Goal: Navigation & Orientation: Find specific page/section

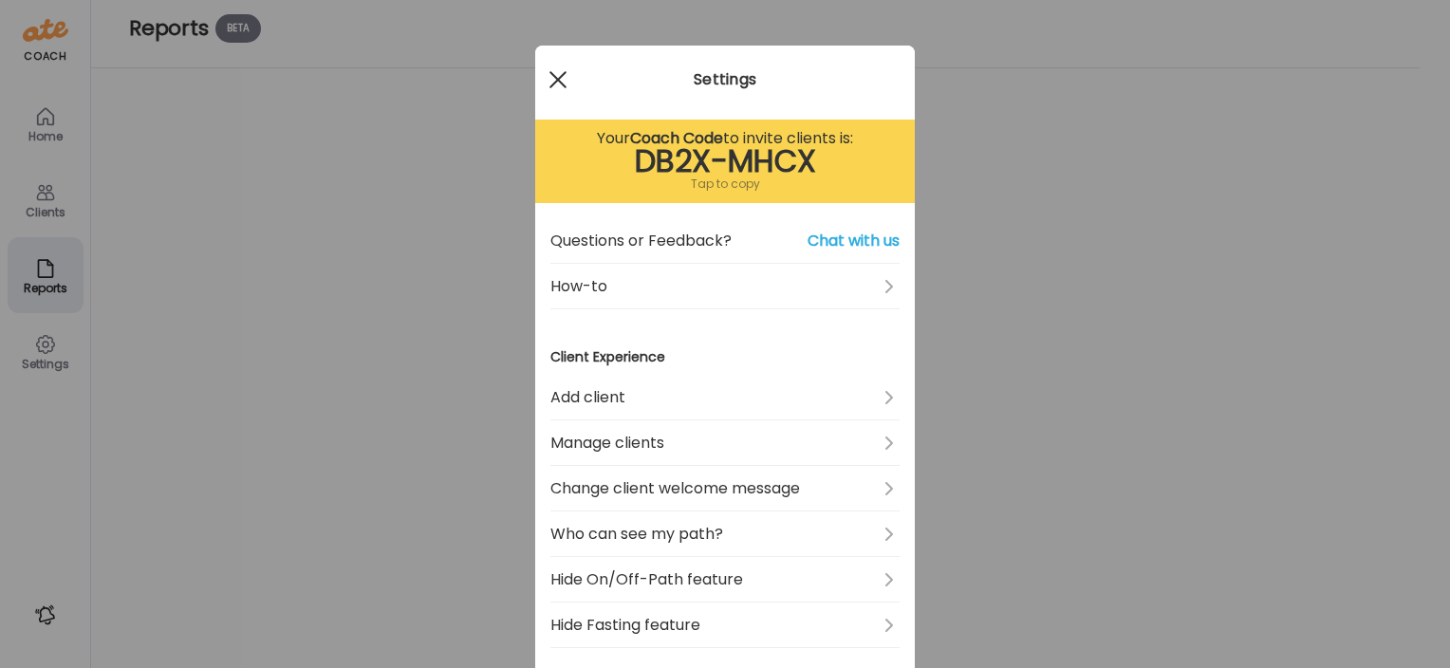
click at [550, 84] on div at bounding box center [558, 80] width 38 height 38
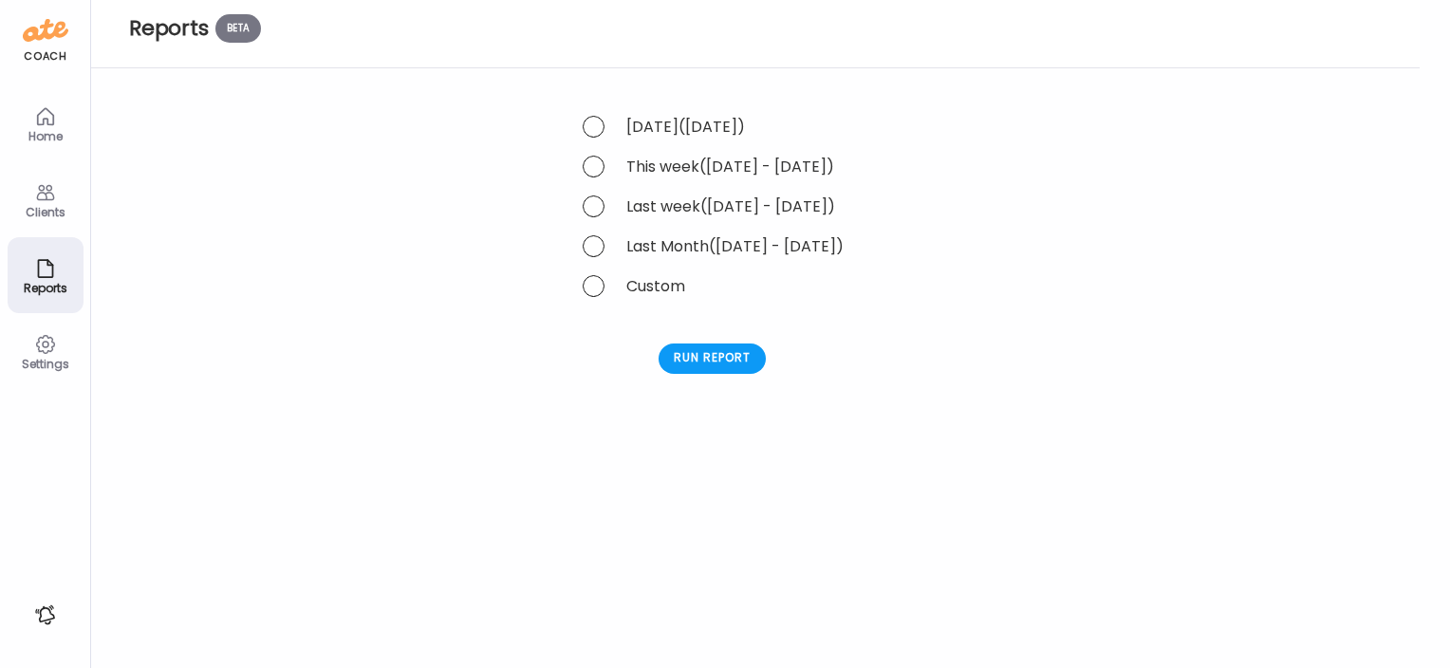
click at [24, 135] on div "Home" at bounding box center [45, 136] width 68 height 12
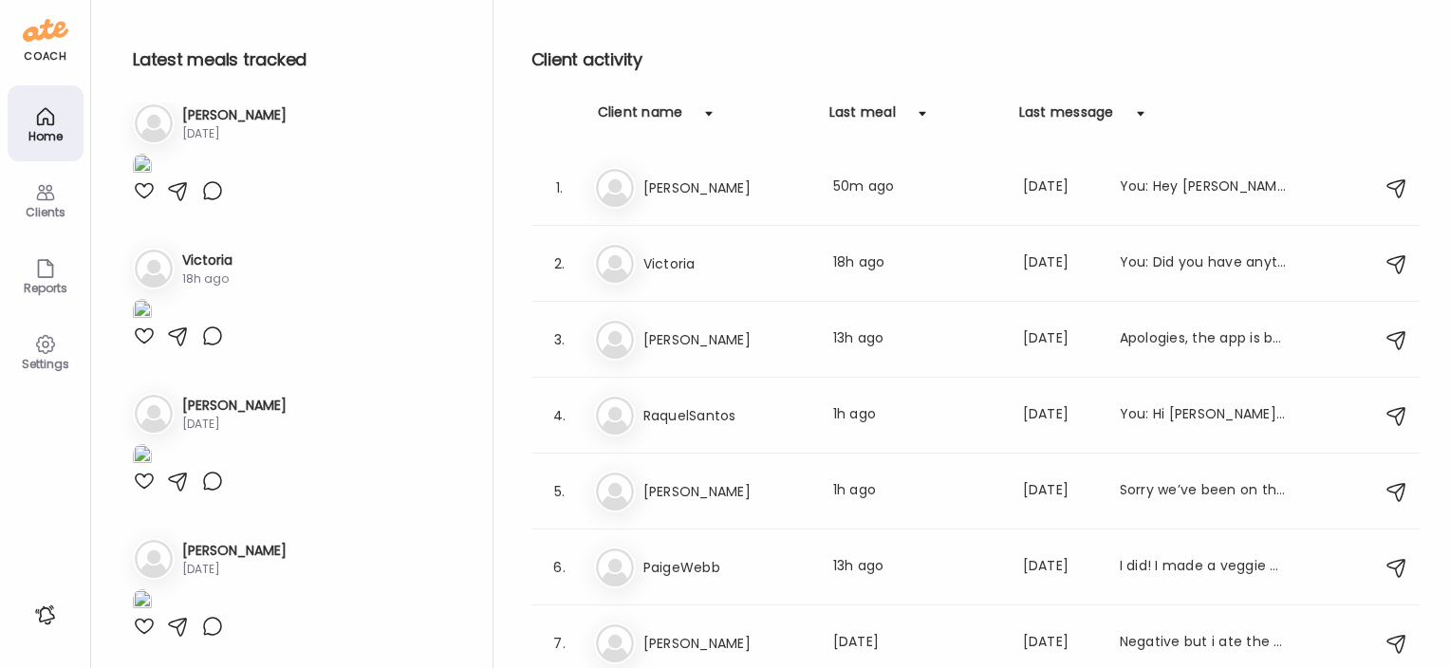
scroll to position [5112, 0]
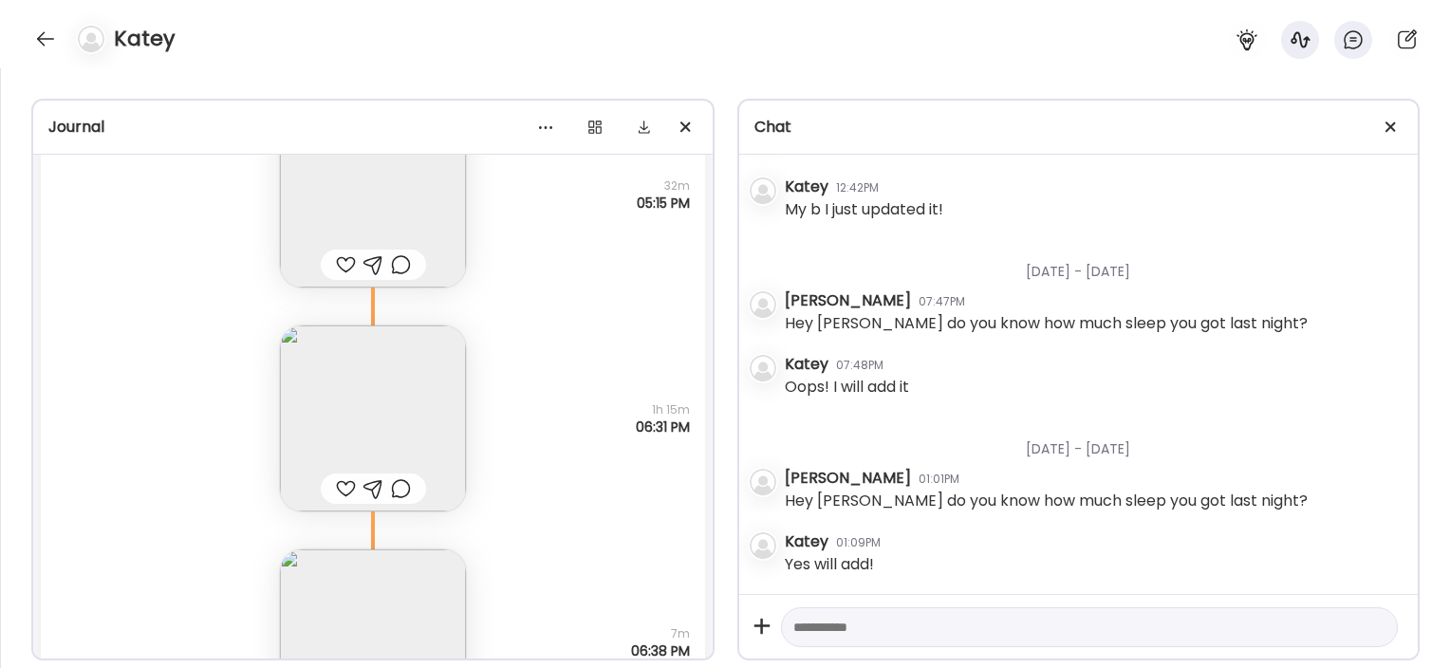
scroll to position [64512, 0]
click at [404, 403] on img at bounding box center [373, 430] width 186 height 186
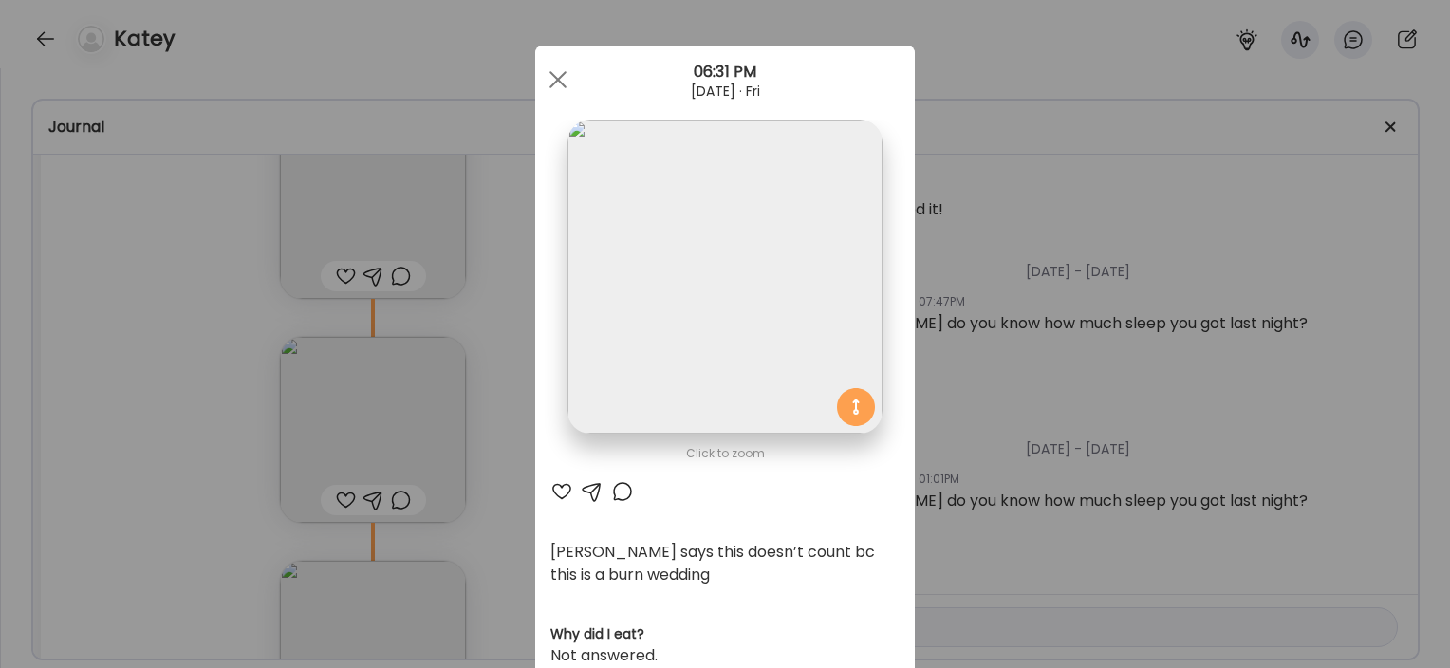
click at [499, 441] on div "Ate Coach Dashboard Wahoo! It’s official Take a moment to set up your Coach Pro…" at bounding box center [725, 334] width 1450 height 668
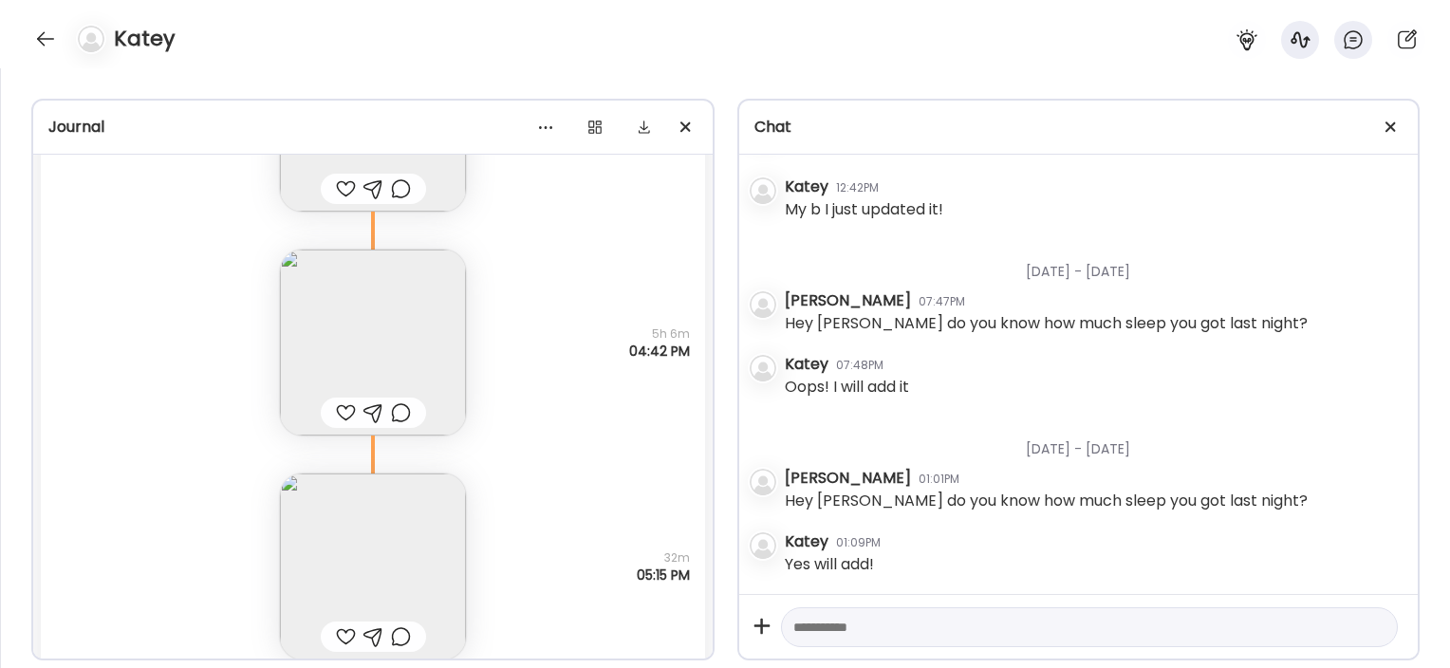
scroll to position [64151, 0]
click at [388, 554] on img at bounding box center [373, 567] width 186 height 186
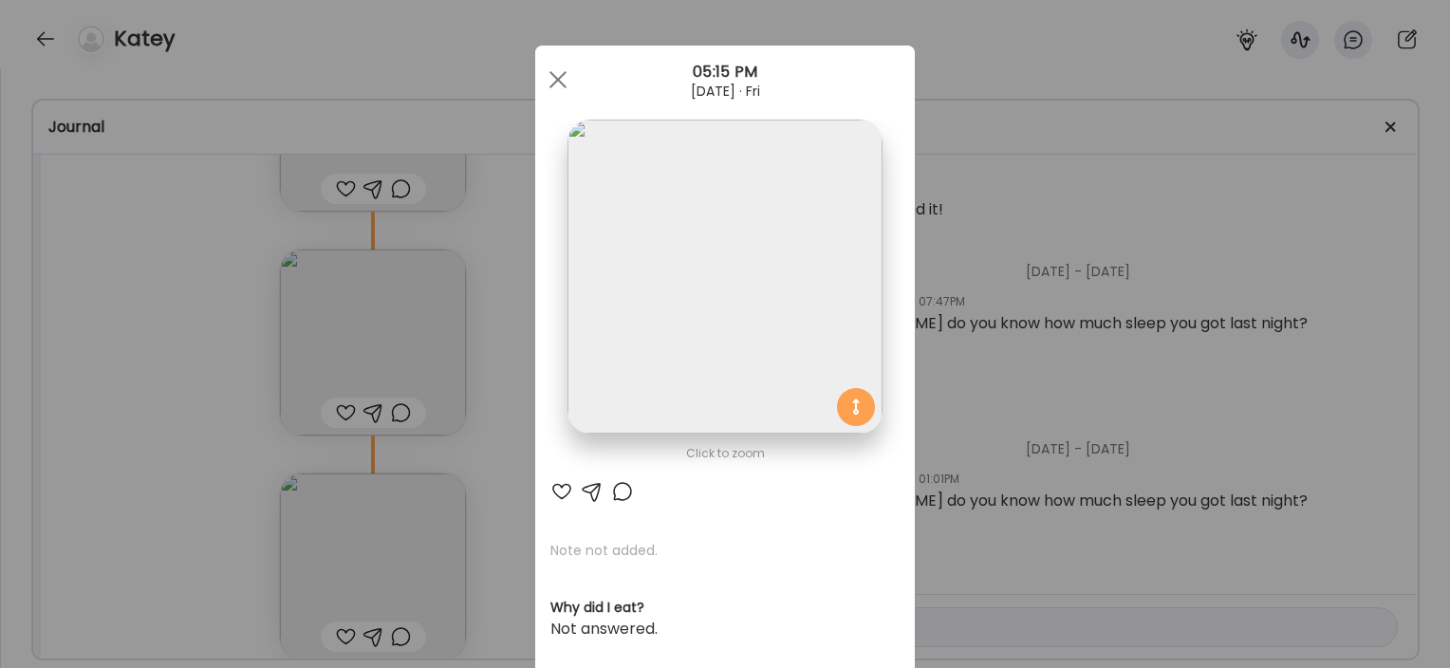
click at [503, 521] on div "Ate Coach Dashboard Wahoo! It’s official Take a moment to set up your Coach Pro…" at bounding box center [725, 334] width 1450 height 668
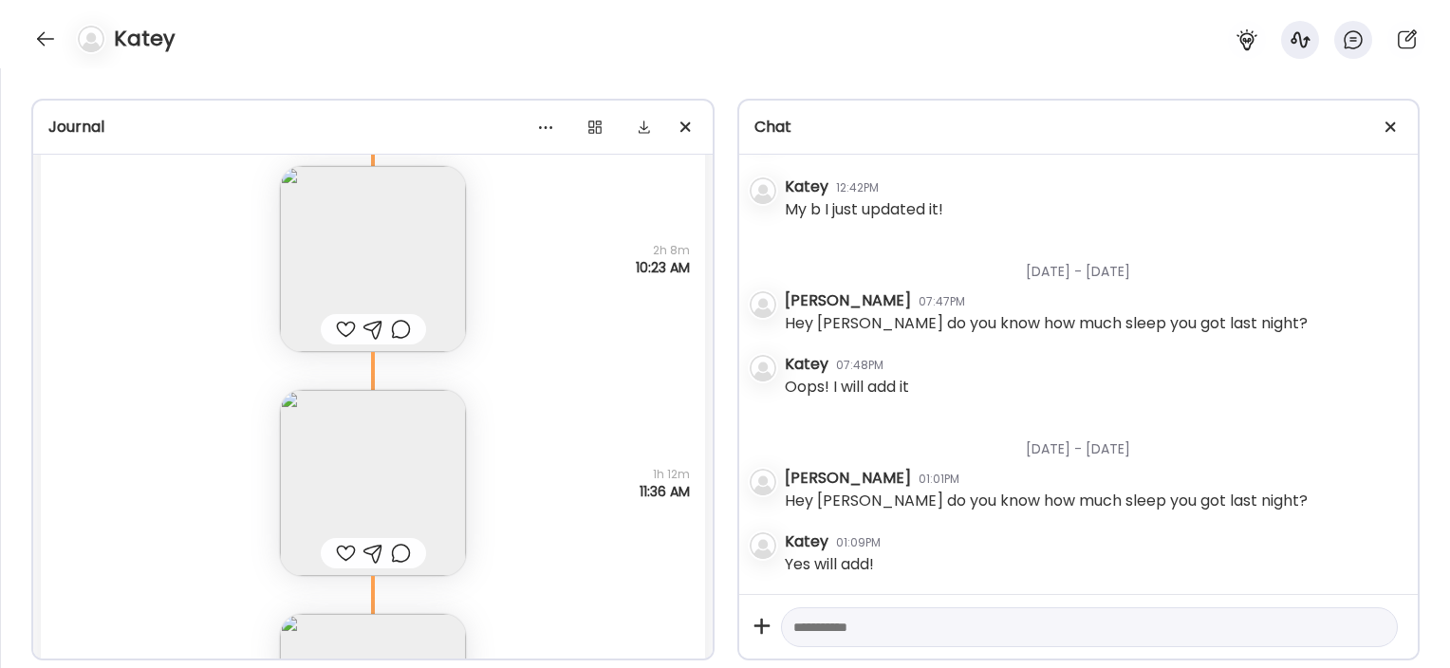
scroll to position [63787, 0]
click at [411, 484] on img at bounding box center [373, 483] width 186 height 186
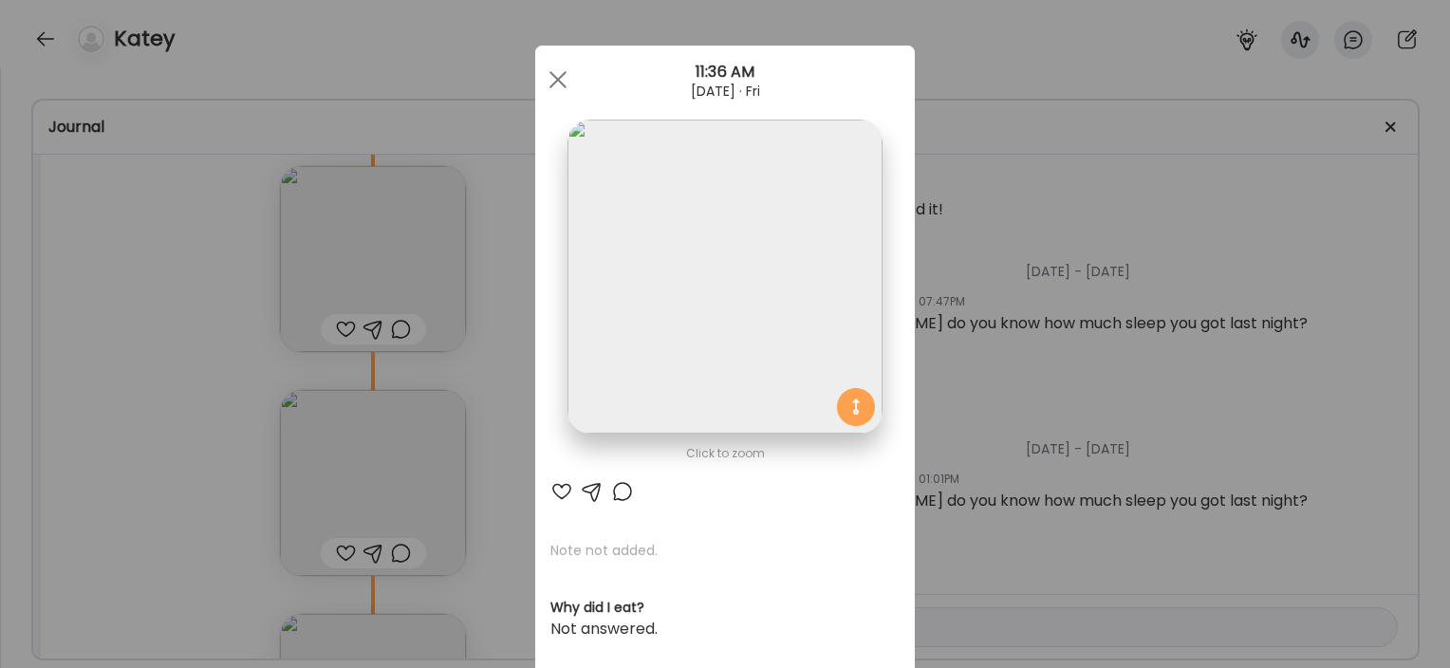
click at [499, 469] on div "Ate Coach Dashboard Wahoo! It’s official Take a moment to set up your Coach Pro…" at bounding box center [725, 334] width 1450 height 668
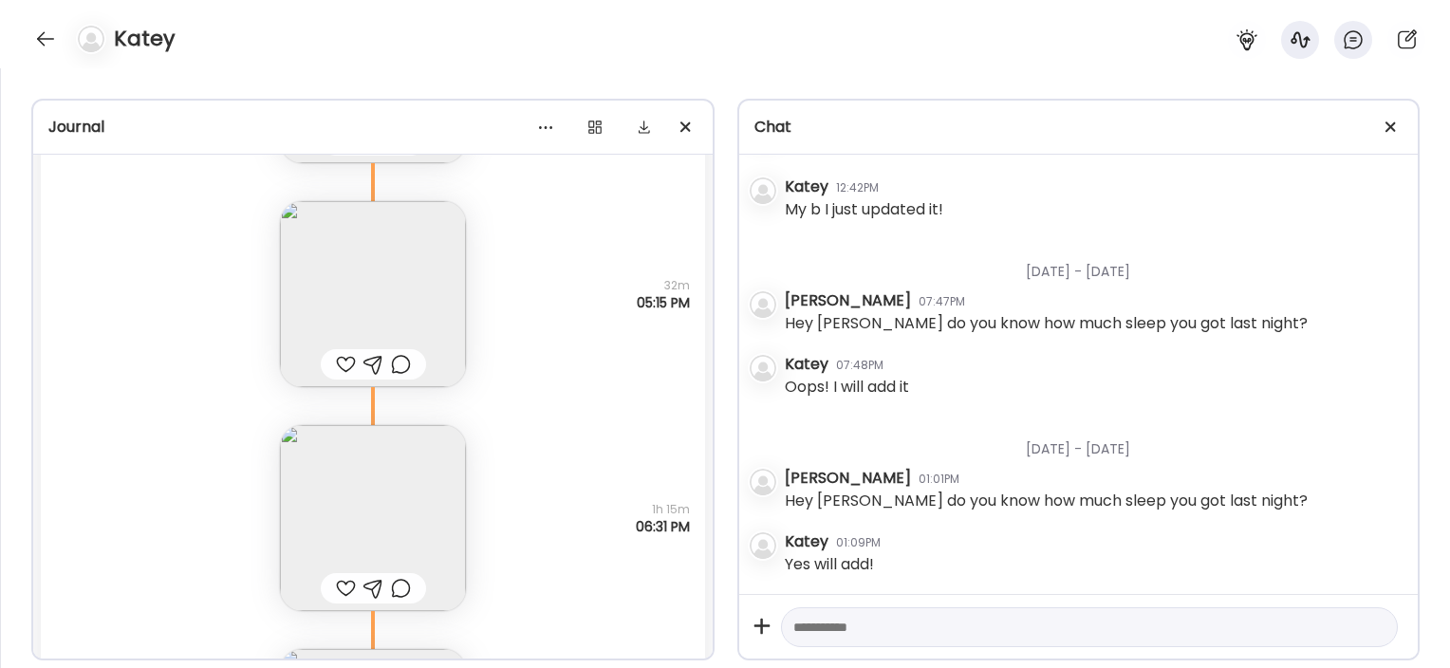
scroll to position [64423, 0]
click at [422, 295] on img at bounding box center [373, 295] width 186 height 186
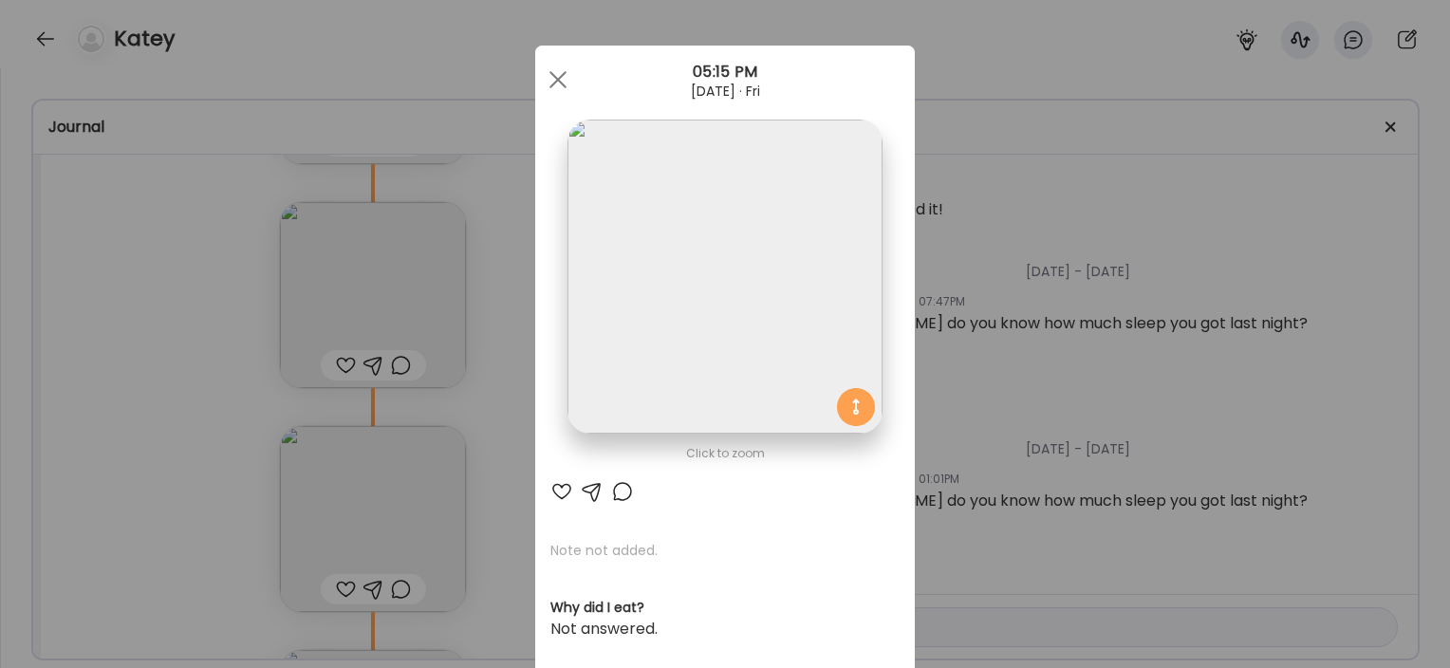
click at [508, 372] on div "Ate Coach Dashboard Wahoo! It’s official Take a moment to set up your Coach Pro…" at bounding box center [725, 334] width 1450 height 668
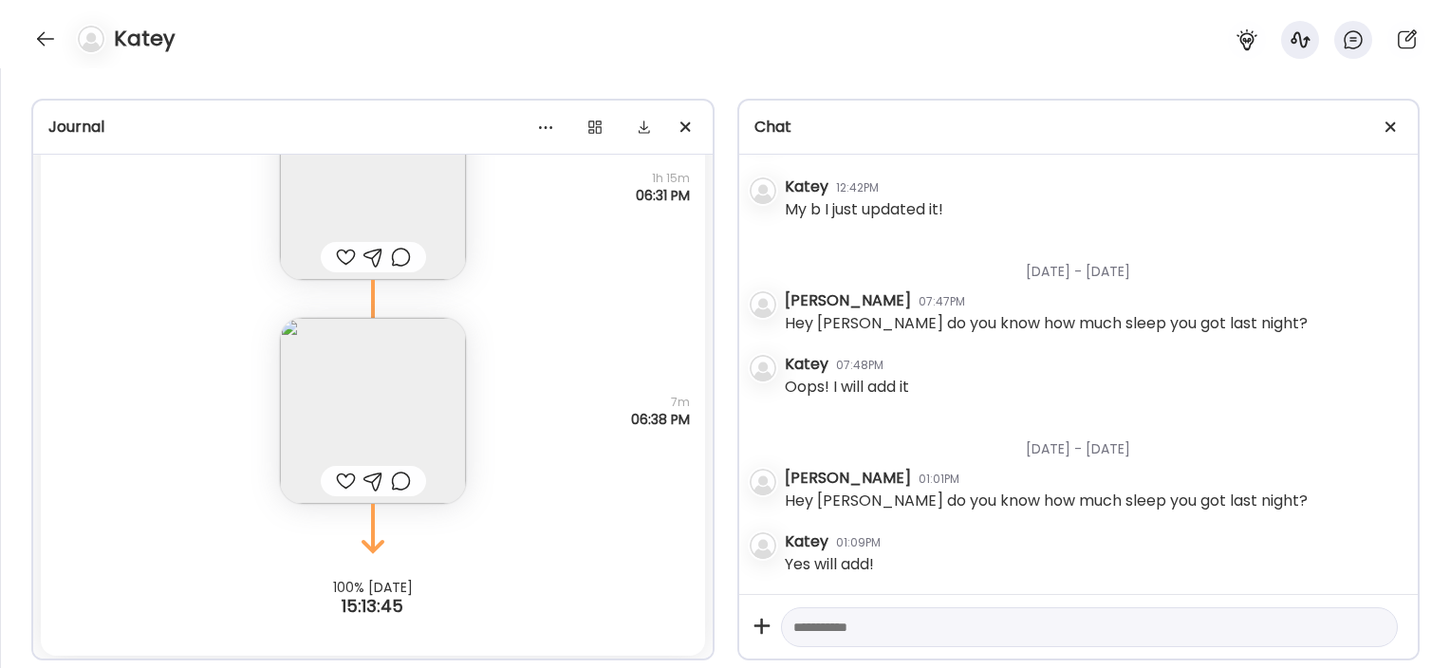
scroll to position [64757, 0]
click at [334, 506] on icon at bounding box center [373, 530] width 114 height 57
click at [394, 372] on img at bounding box center [373, 409] width 186 height 186
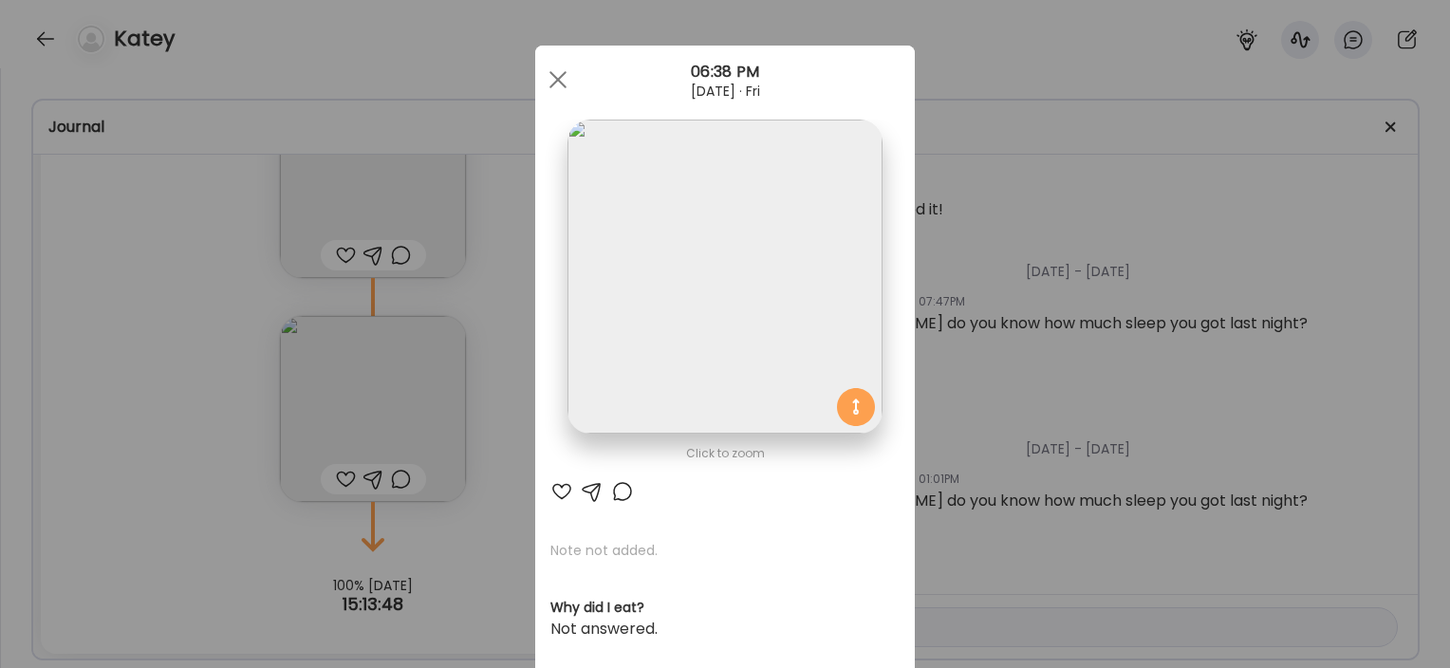
click at [490, 410] on div "Ate Coach Dashboard Wahoo! It’s official Take a moment to set up your Coach Pro…" at bounding box center [725, 334] width 1450 height 668
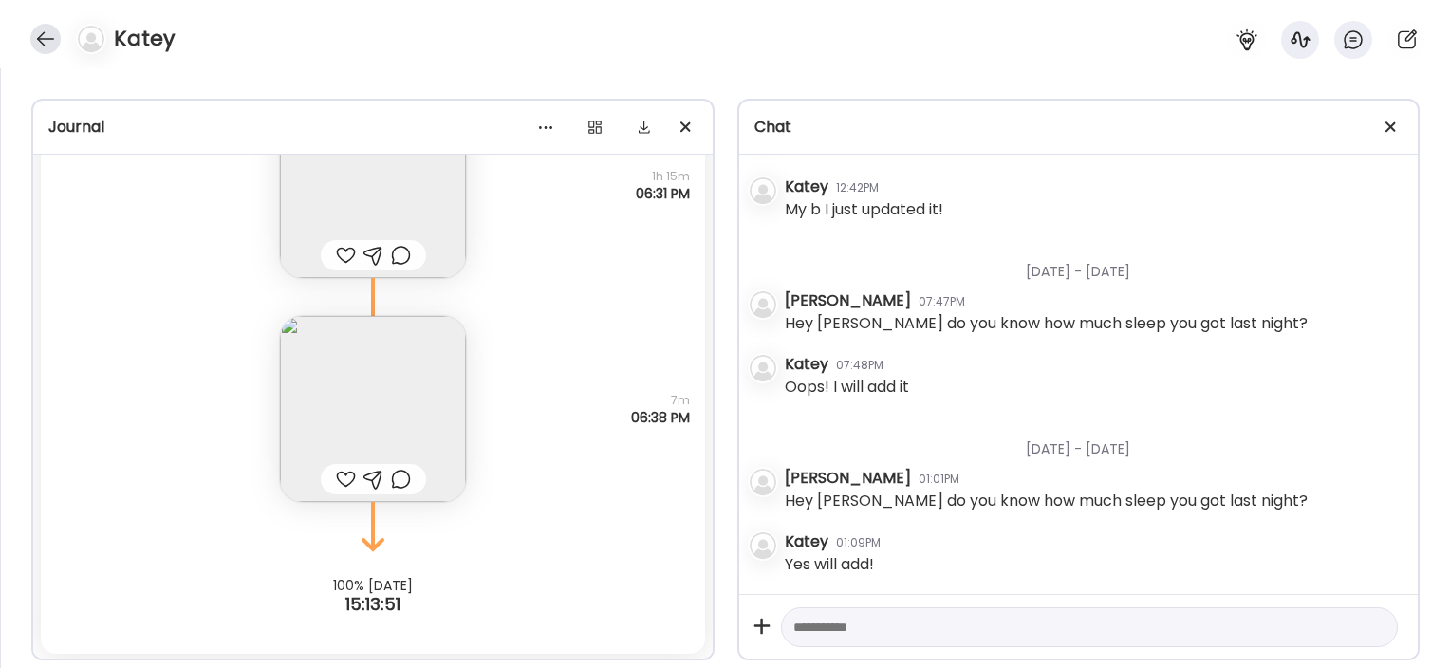
click at [44, 41] on div at bounding box center [45, 39] width 30 height 30
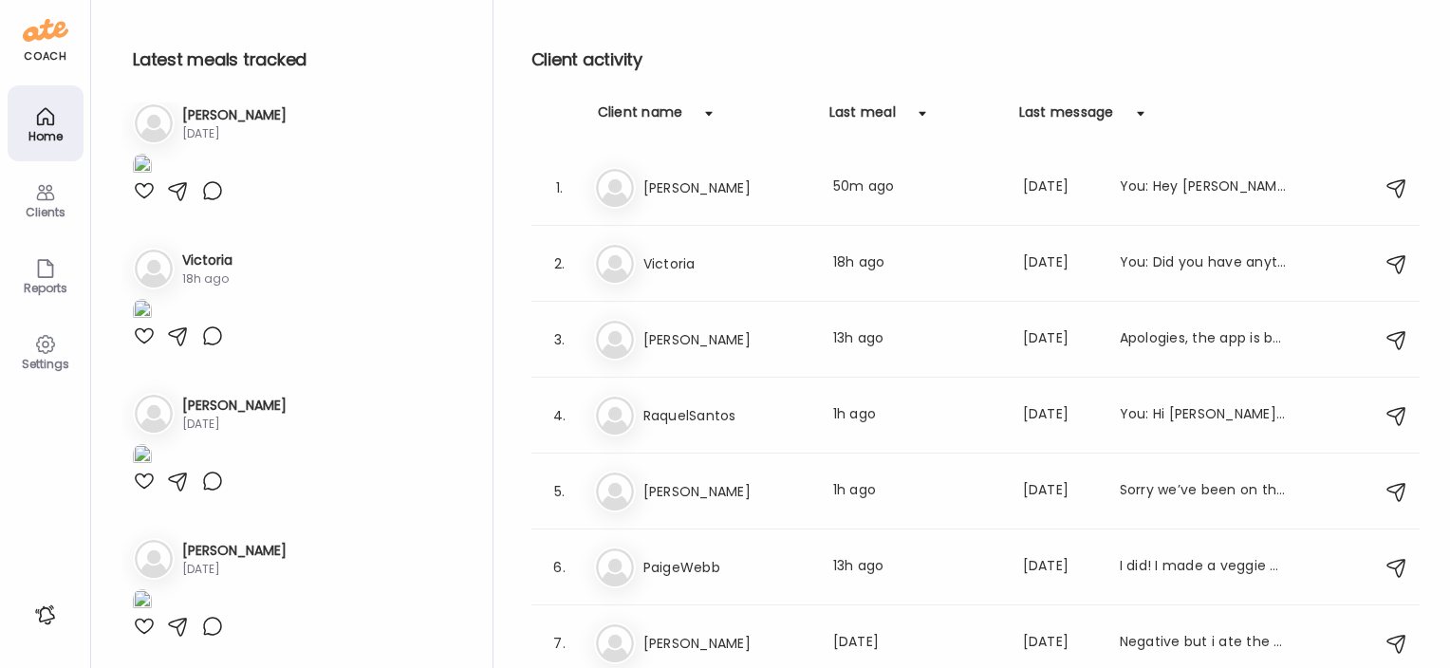
scroll to position [4608, 0]
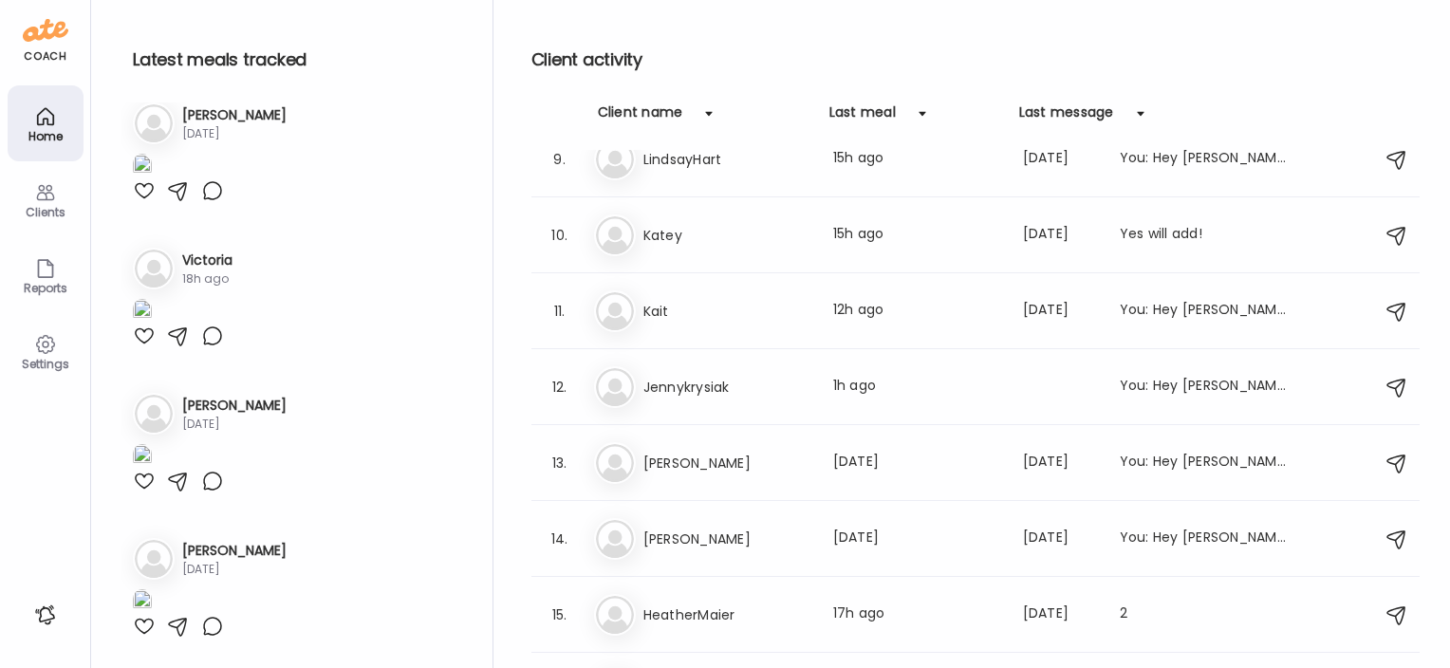
scroll to position [991, 0]
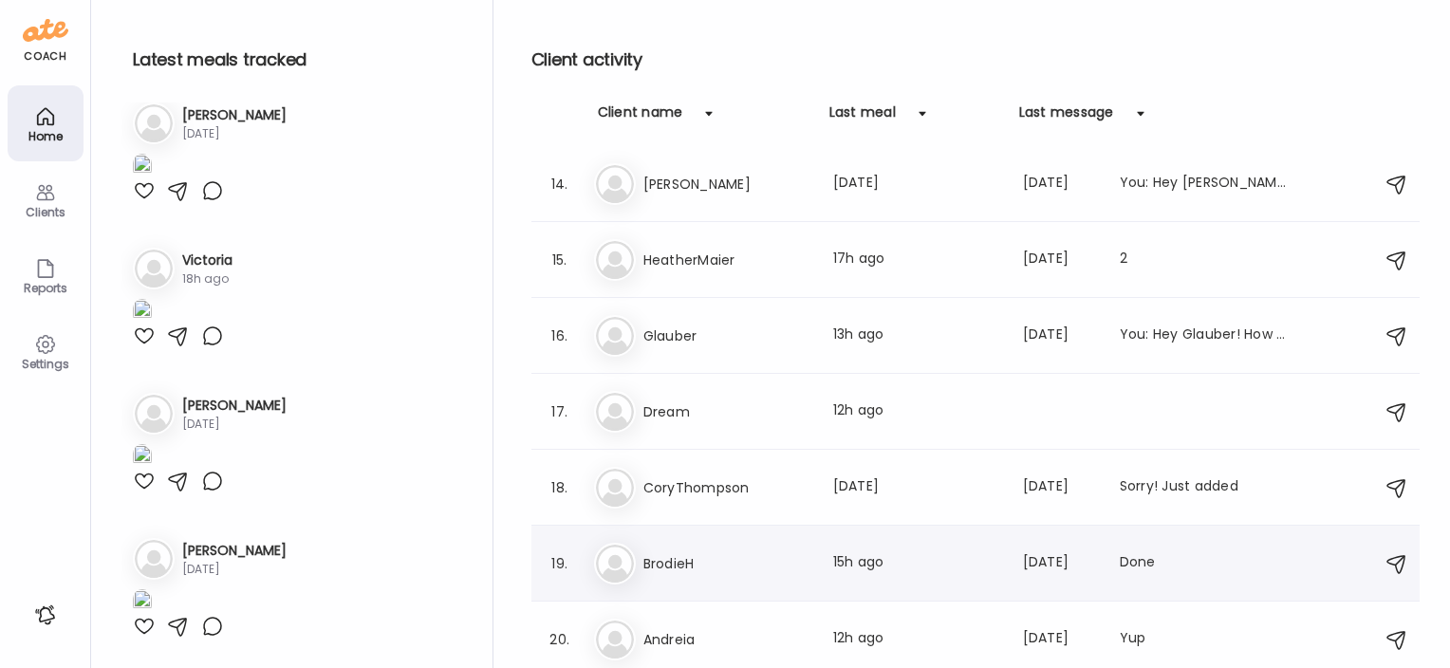
click at [665, 564] on h3 "BrodieH" at bounding box center [726, 563] width 167 height 23
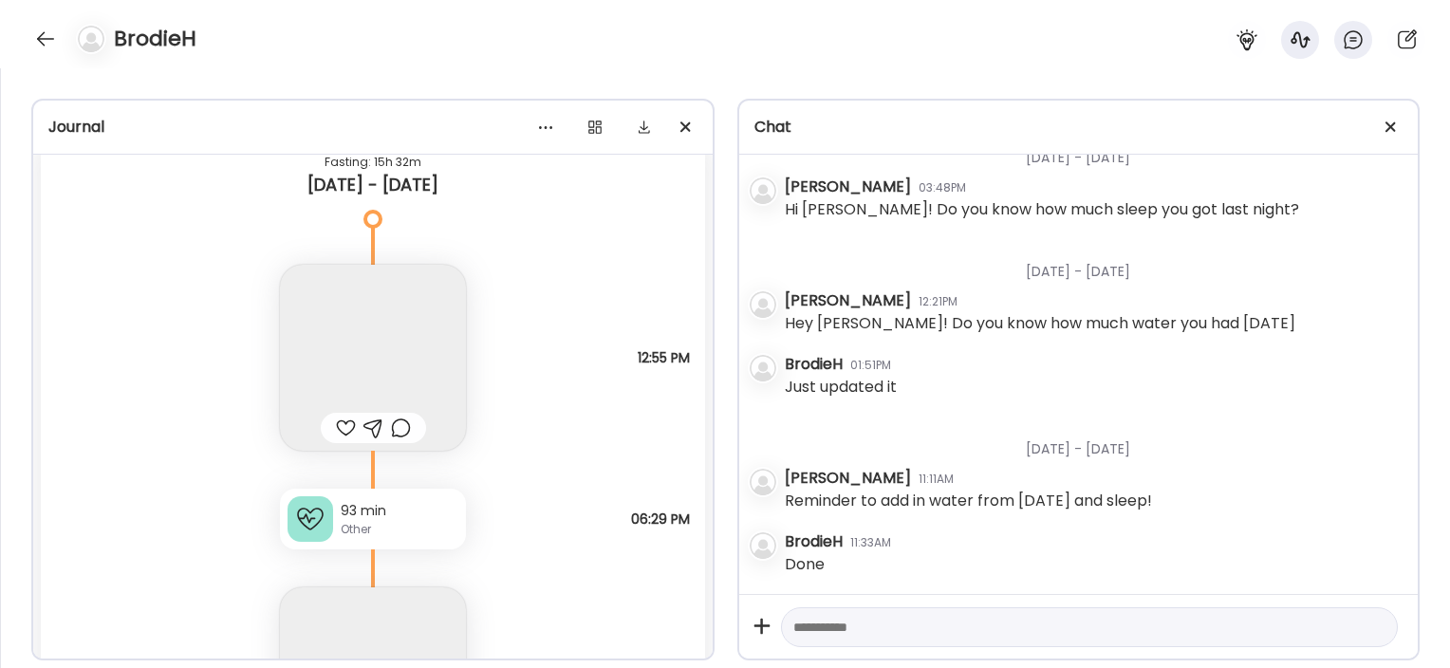
scroll to position [55413, 0]
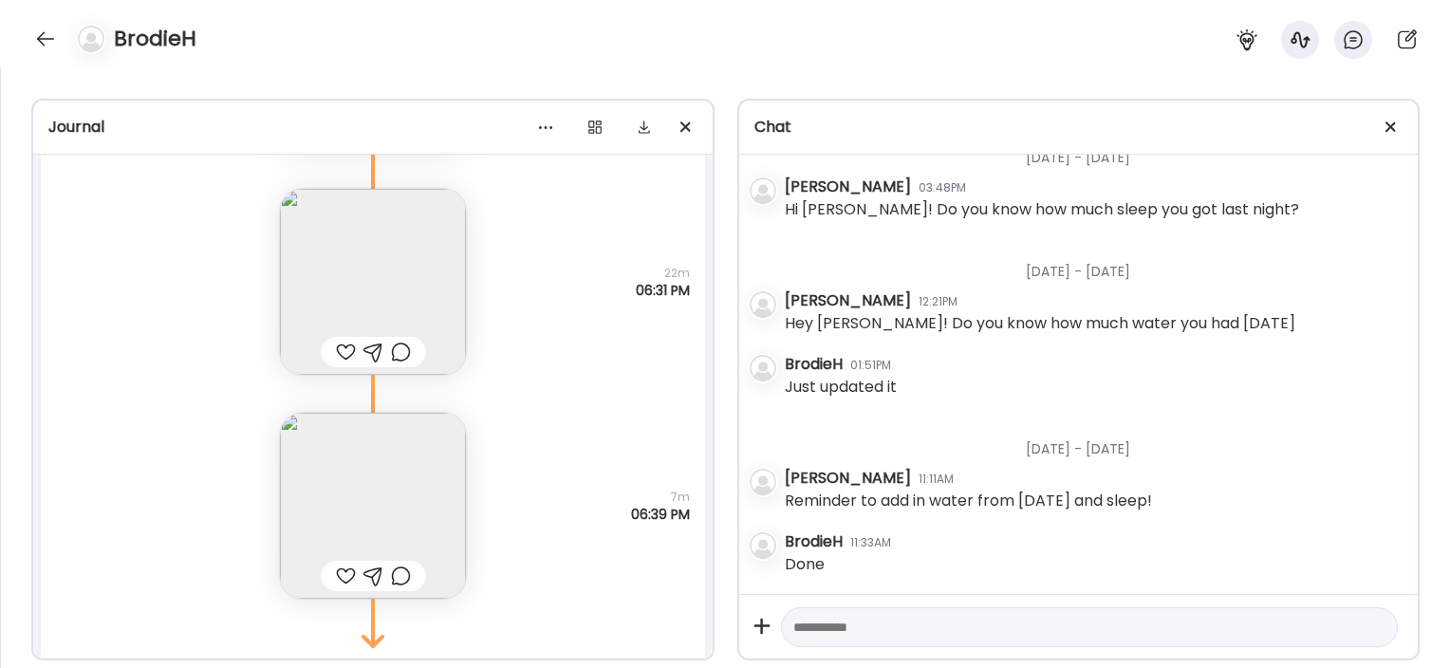
click at [418, 262] on img at bounding box center [373, 282] width 186 height 186
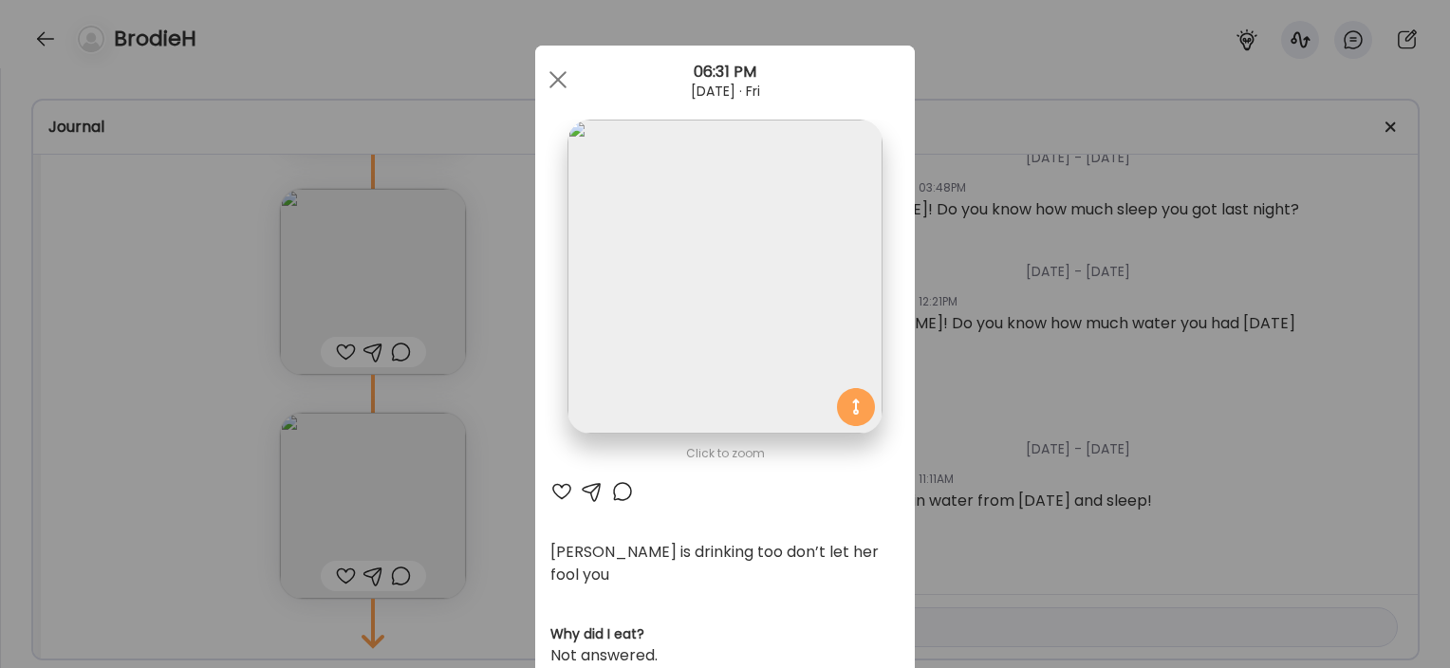
click at [493, 476] on div "Ate Coach Dashboard Wahoo! It’s official Take a moment to set up your Coach Pro…" at bounding box center [725, 334] width 1450 height 668
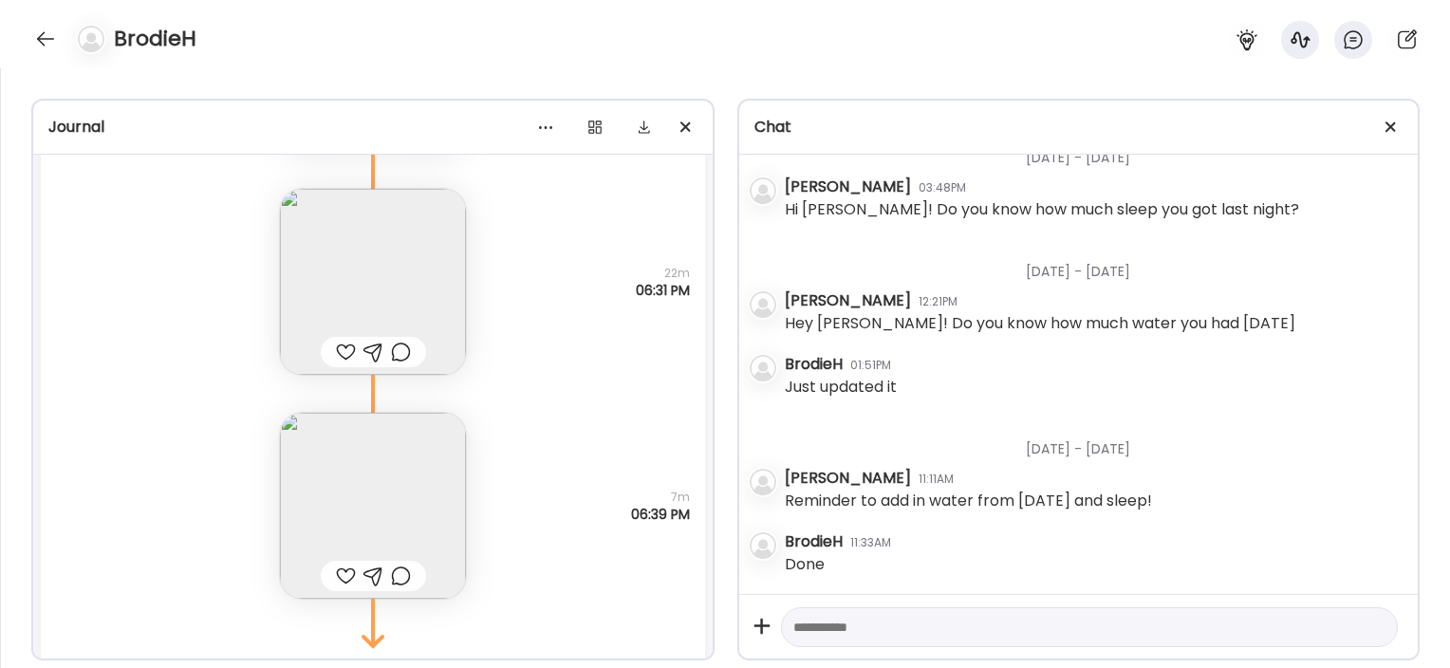
click at [403, 484] on img at bounding box center [373, 506] width 186 height 186
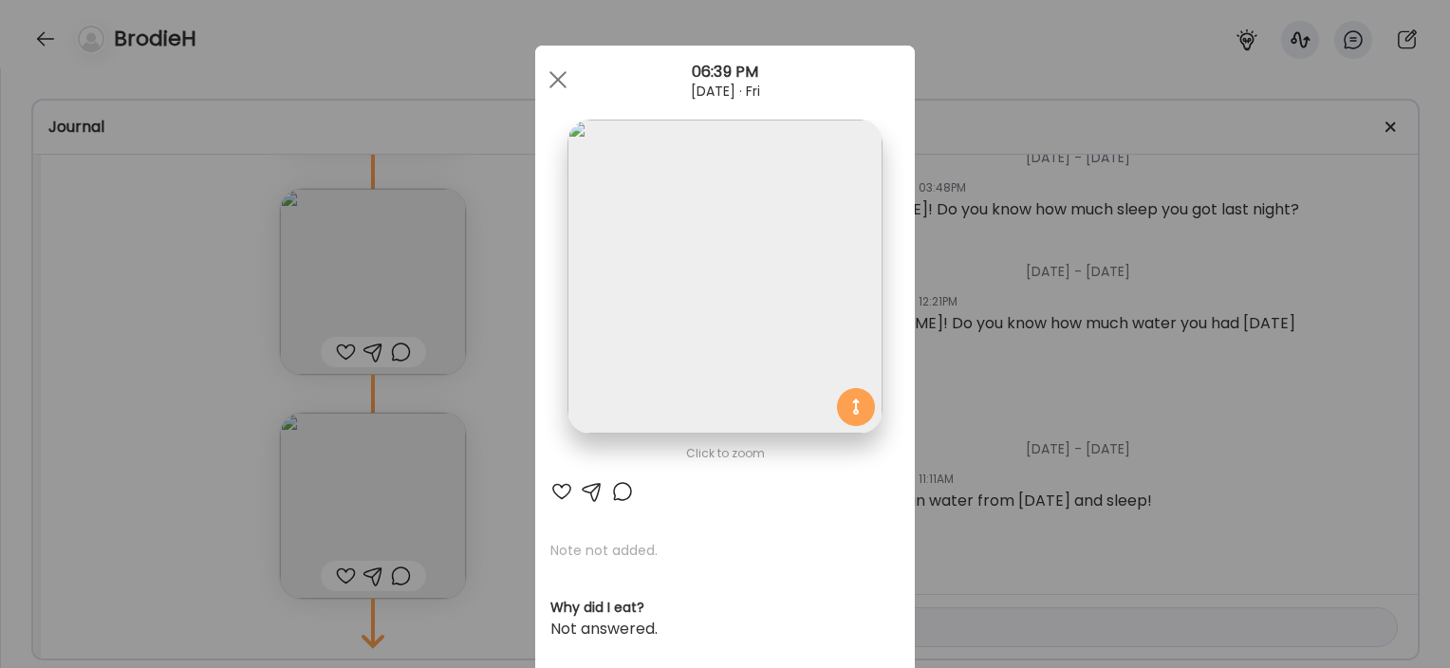
click at [518, 446] on div "Ate Coach Dashboard Wahoo! It’s official Take a moment to set up your Coach Pro…" at bounding box center [725, 334] width 1450 height 668
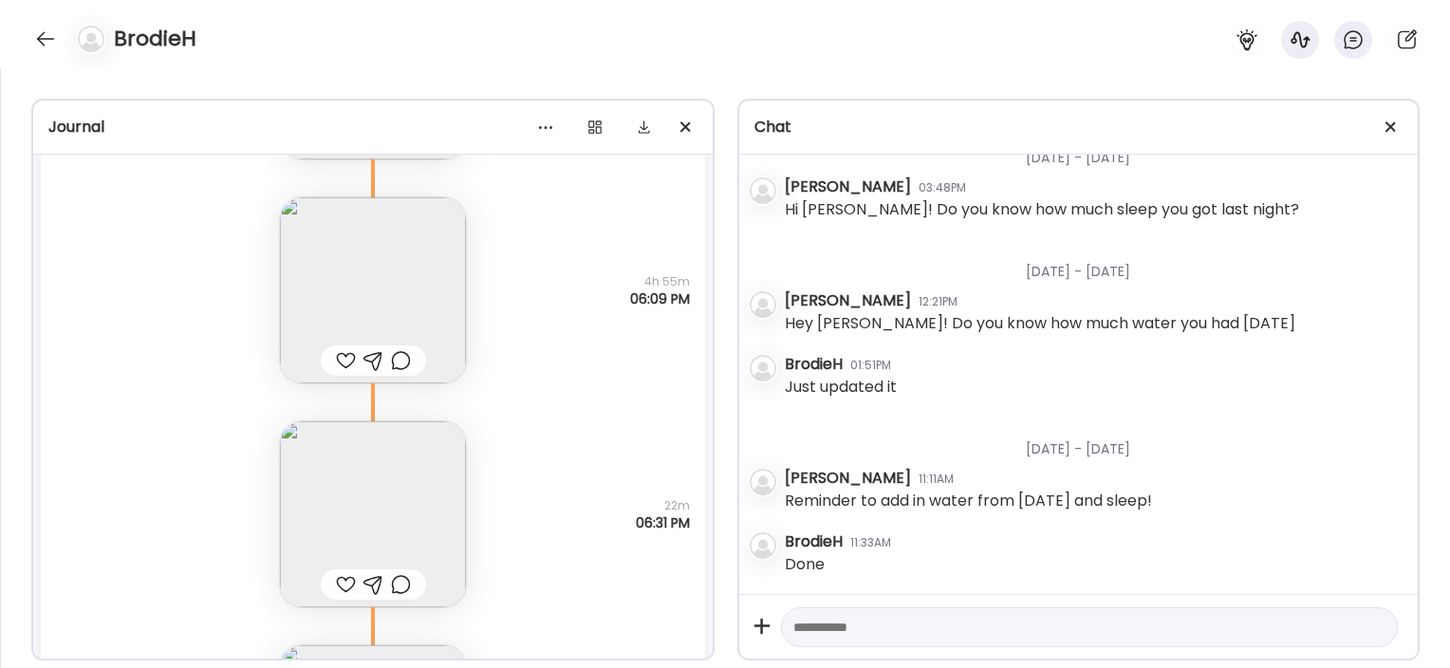
scroll to position [55170, 0]
click at [433, 291] on img at bounding box center [373, 301] width 186 height 186
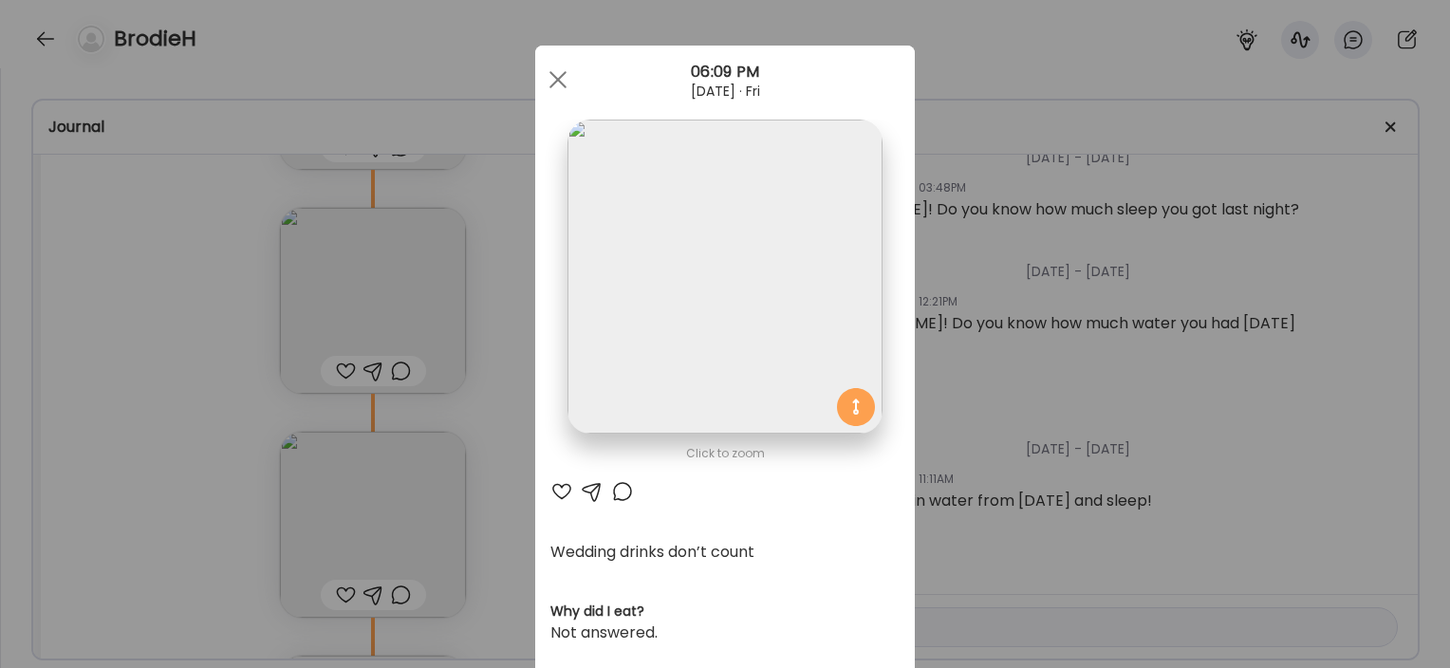
click at [498, 312] on div "Ate Coach Dashboard Wahoo! It’s official Take a moment to set up your Coach Pro…" at bounding box center [725, 334] width 1450 height 668
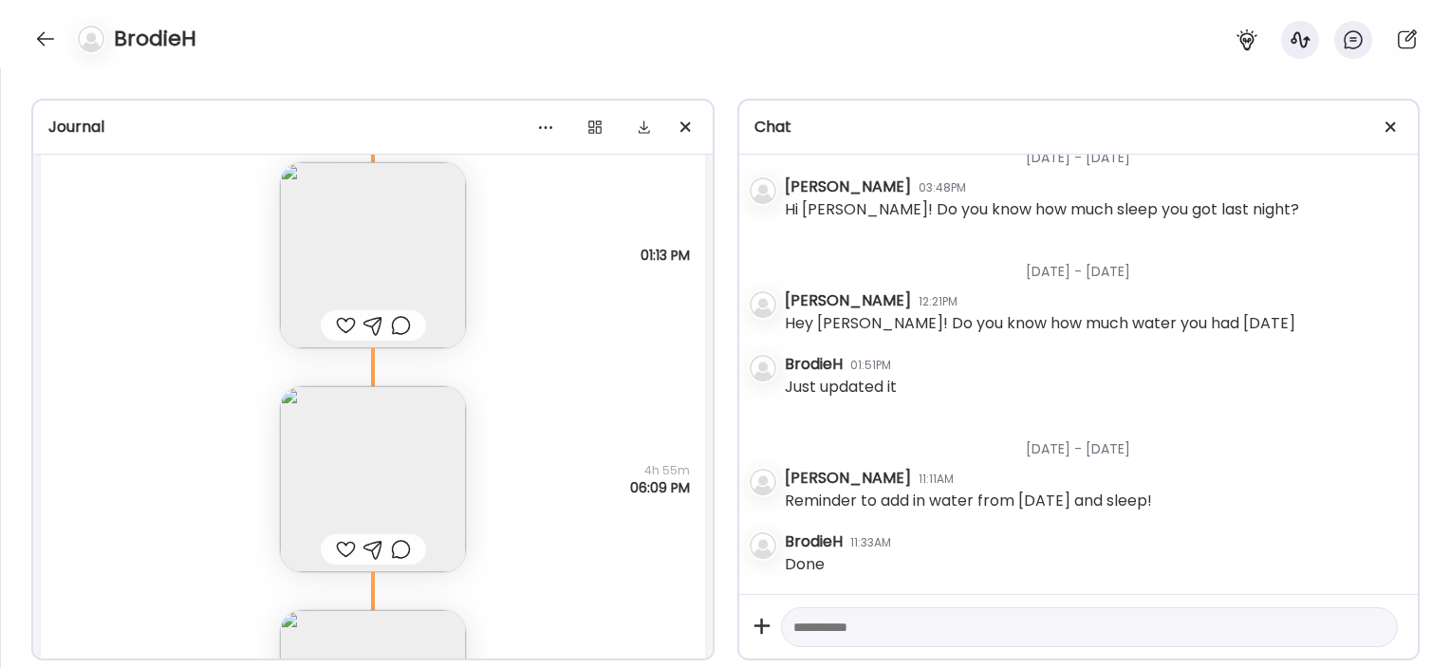
scroll to position [54859, 0]
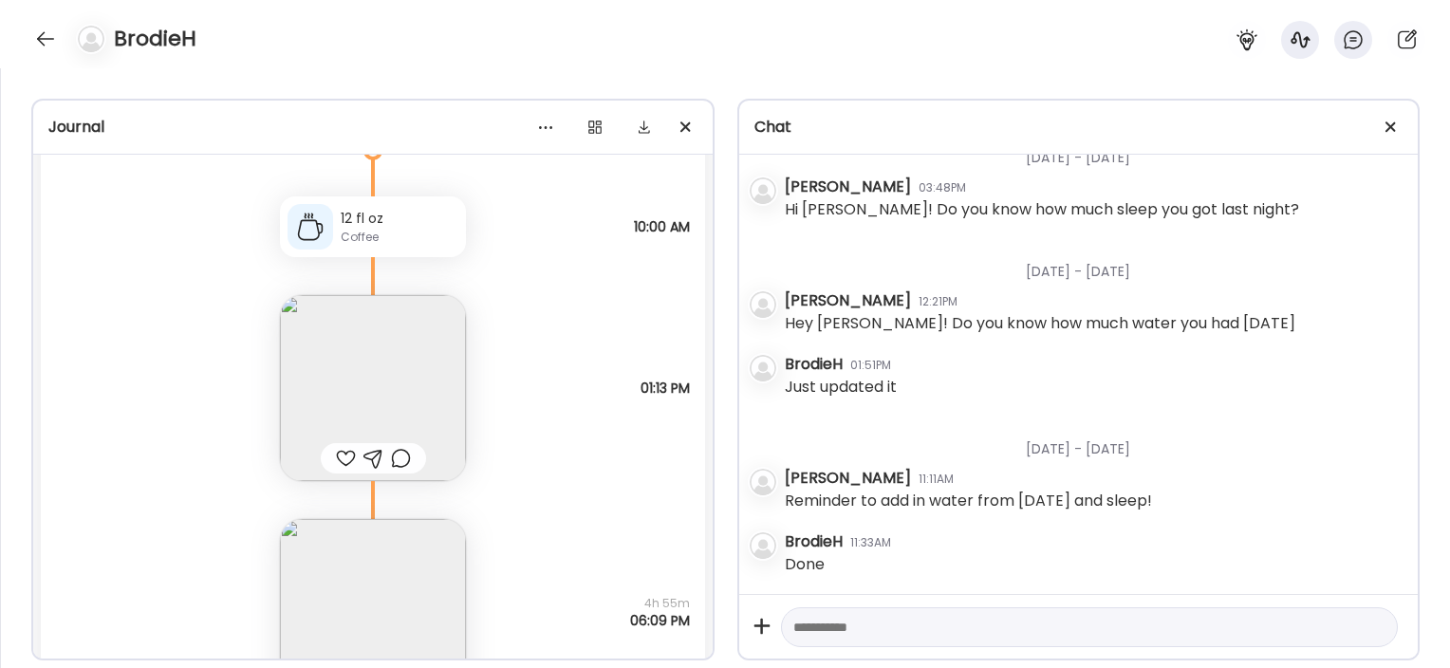
click at [414, 556] on img at bounding box center [373, 612] width 186 height 186
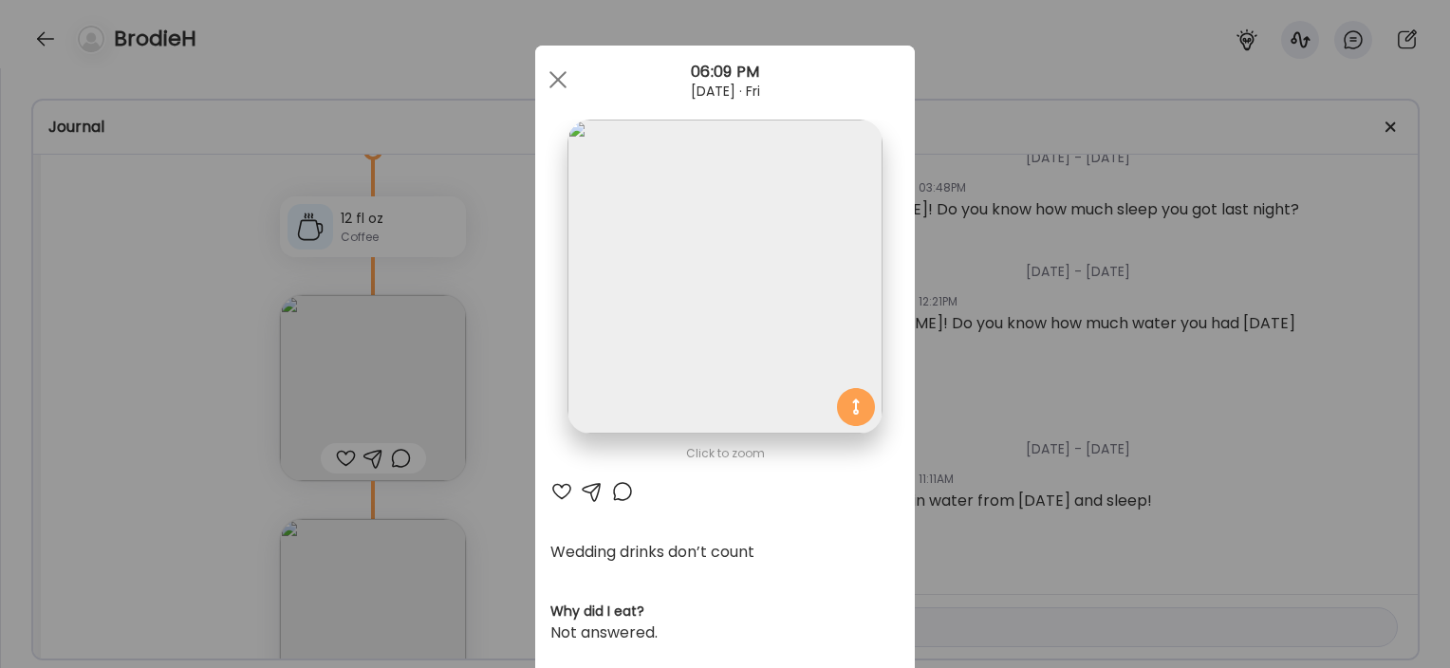
click at [510, 479] on div "Ate Coach Dashboard Wahoo! It’s official Take a moment to set up your Coach Pro…" at bounding box center [725, 334] width 1450 height 668
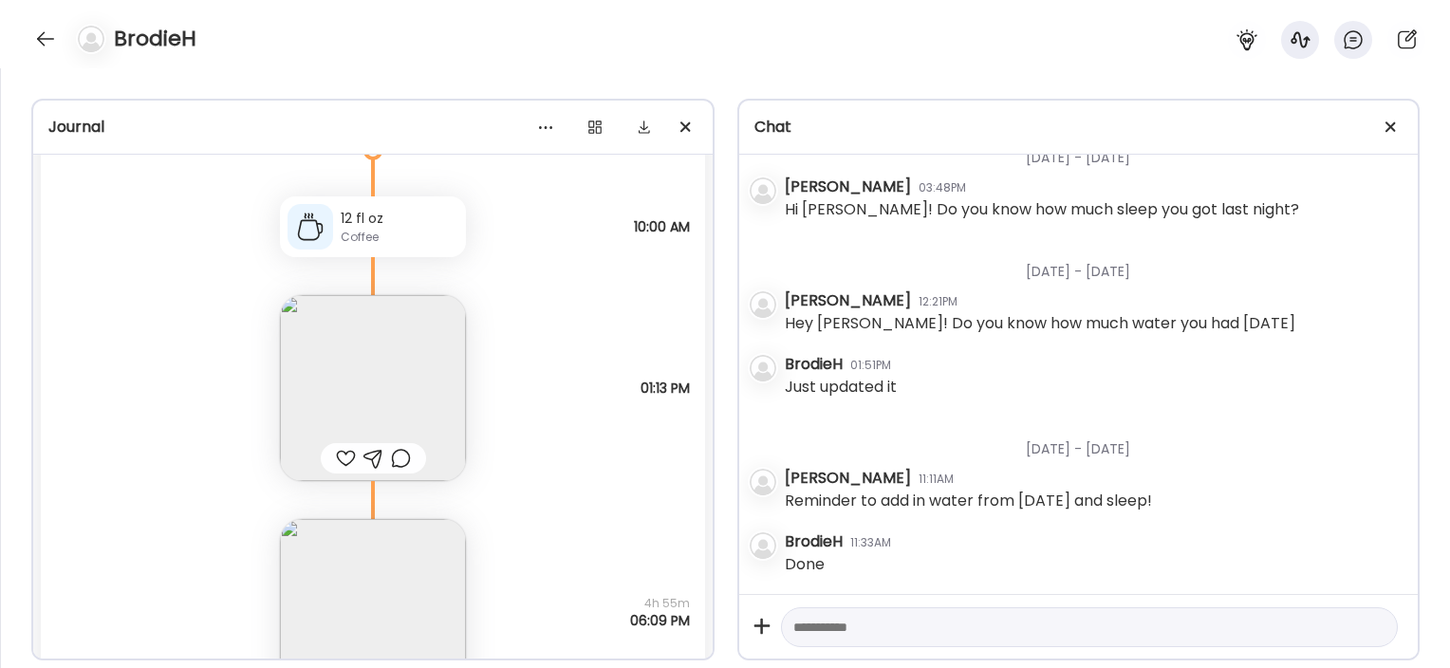
click at [381, 380] on img at bounding box center [373, 388] width 186 height 186
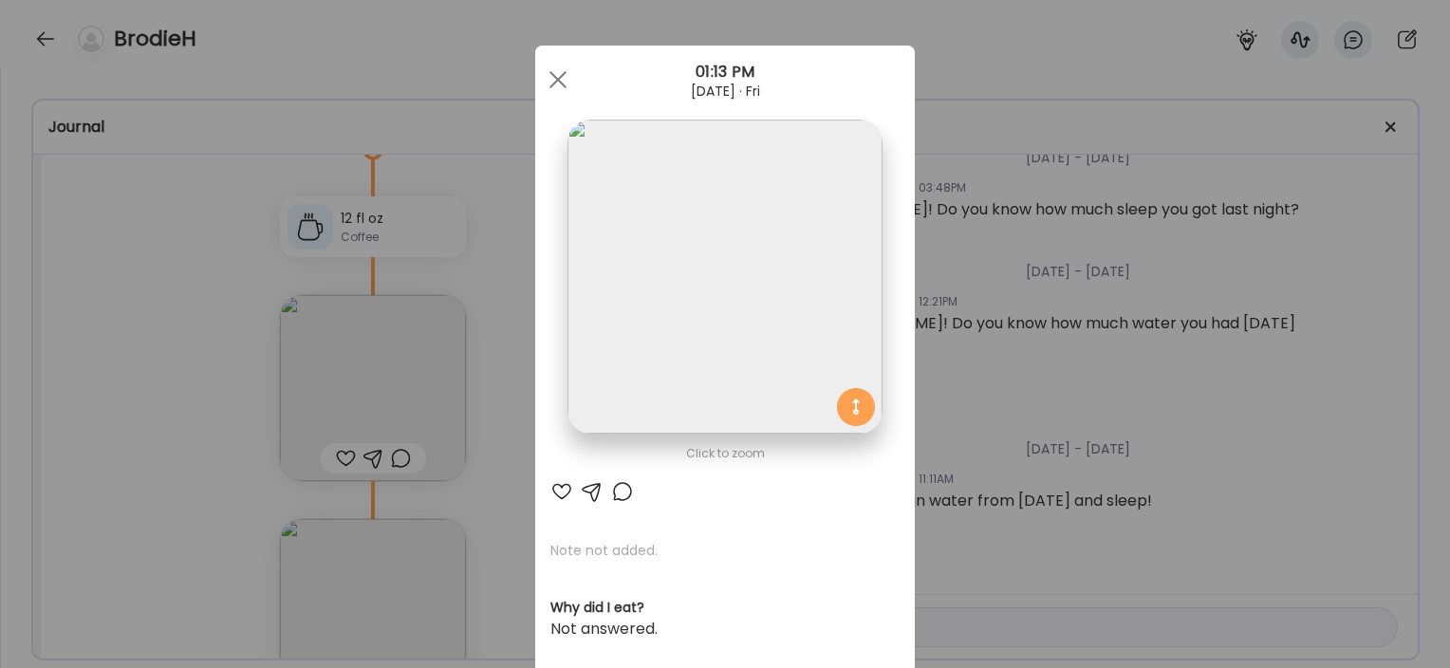
click at [498, 376] on div "Ate Coach Dashboard Wahoo! It’s official Take a moment to set up your Coach Pro…" at bounding box center [725, 334] width 1450 height 668
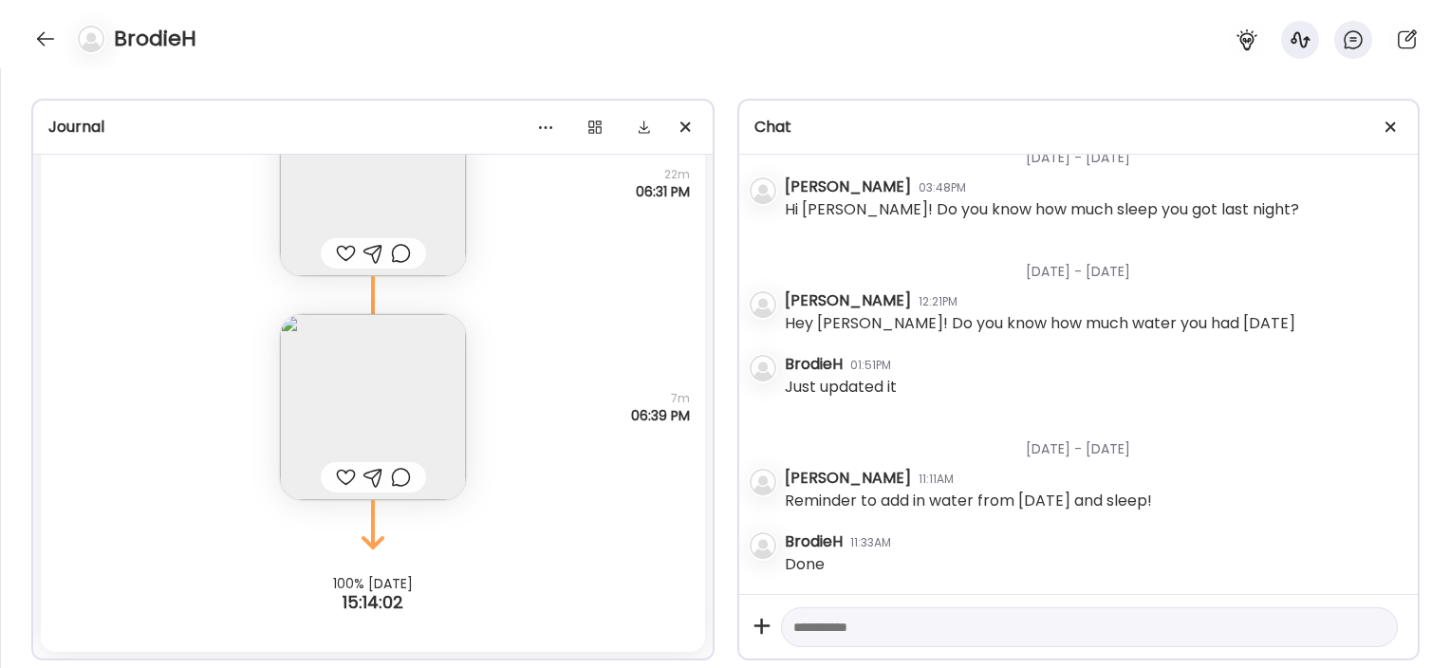
scroll to position [55511, 0]
click at [36, 34] on div at bounding box center [45, 39] width 30 height 30
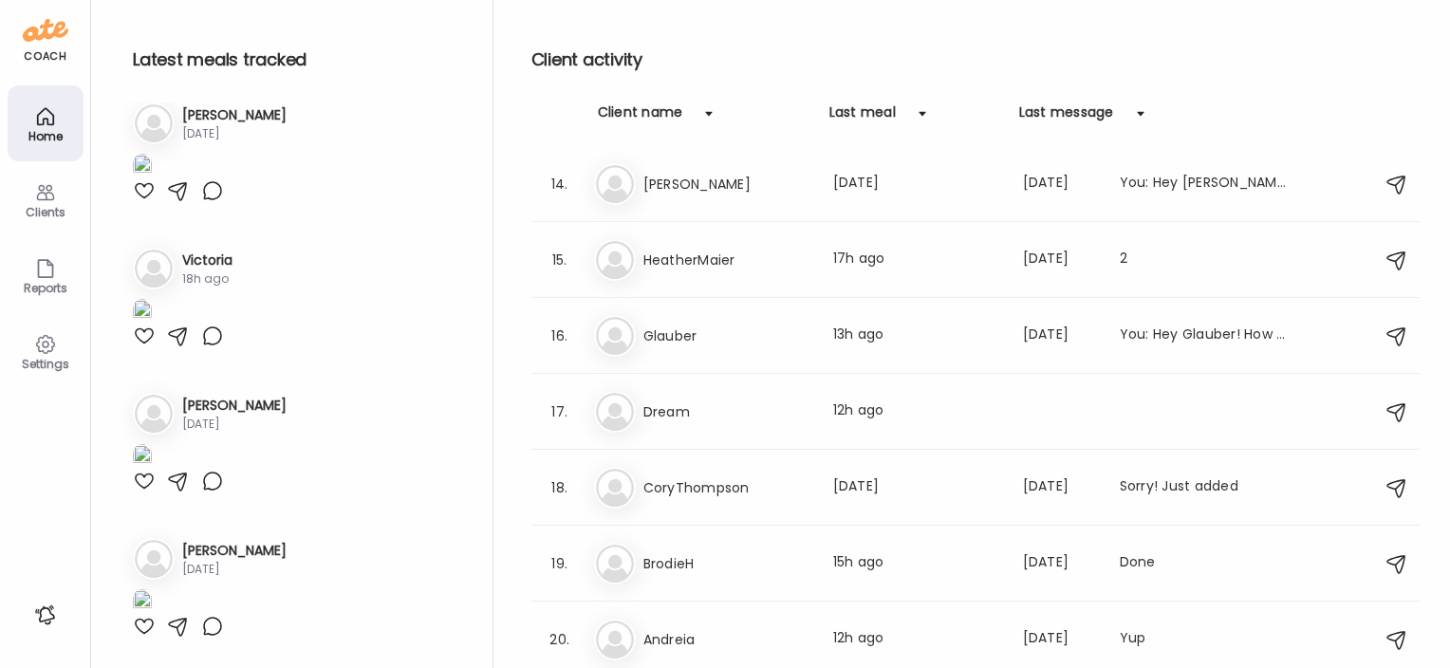
scroll to position [4075, 0]
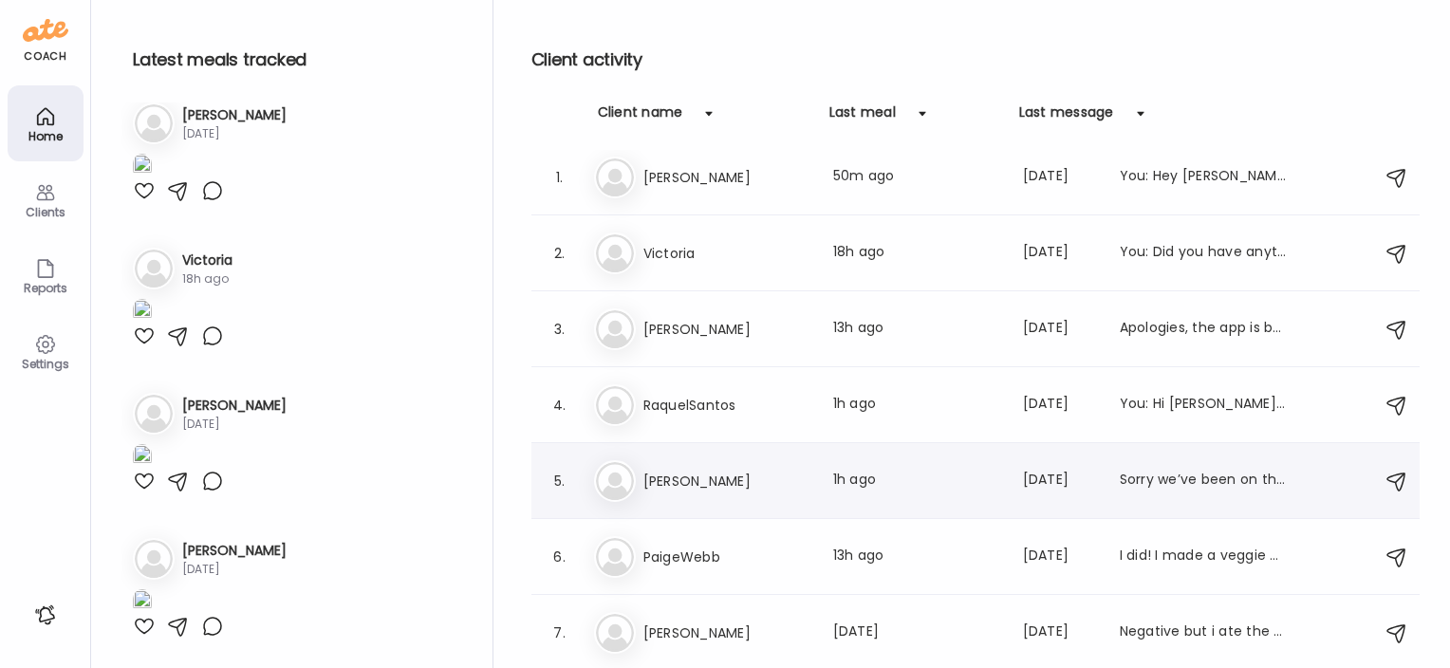
scroll to position [8, 0]
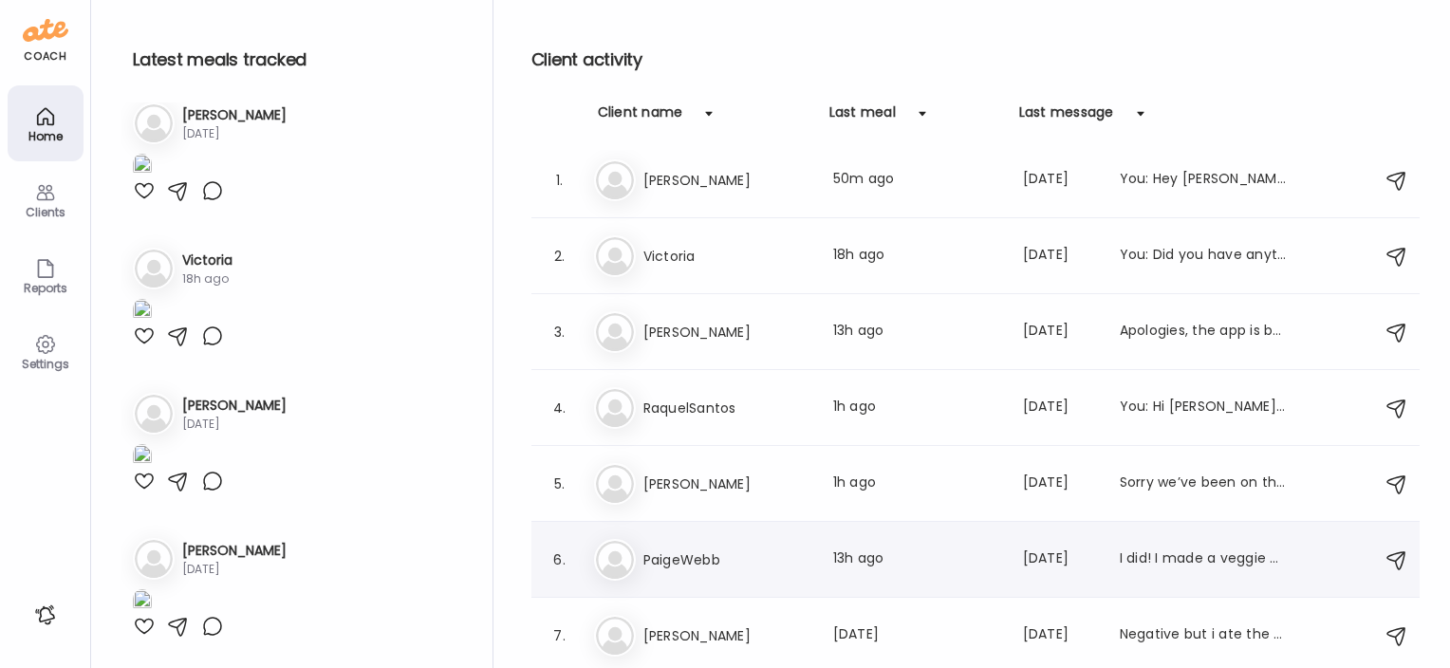
click at [680, 551] on h3 "PaigeWebb" at bounding box center [726, 560] width 167 height 23
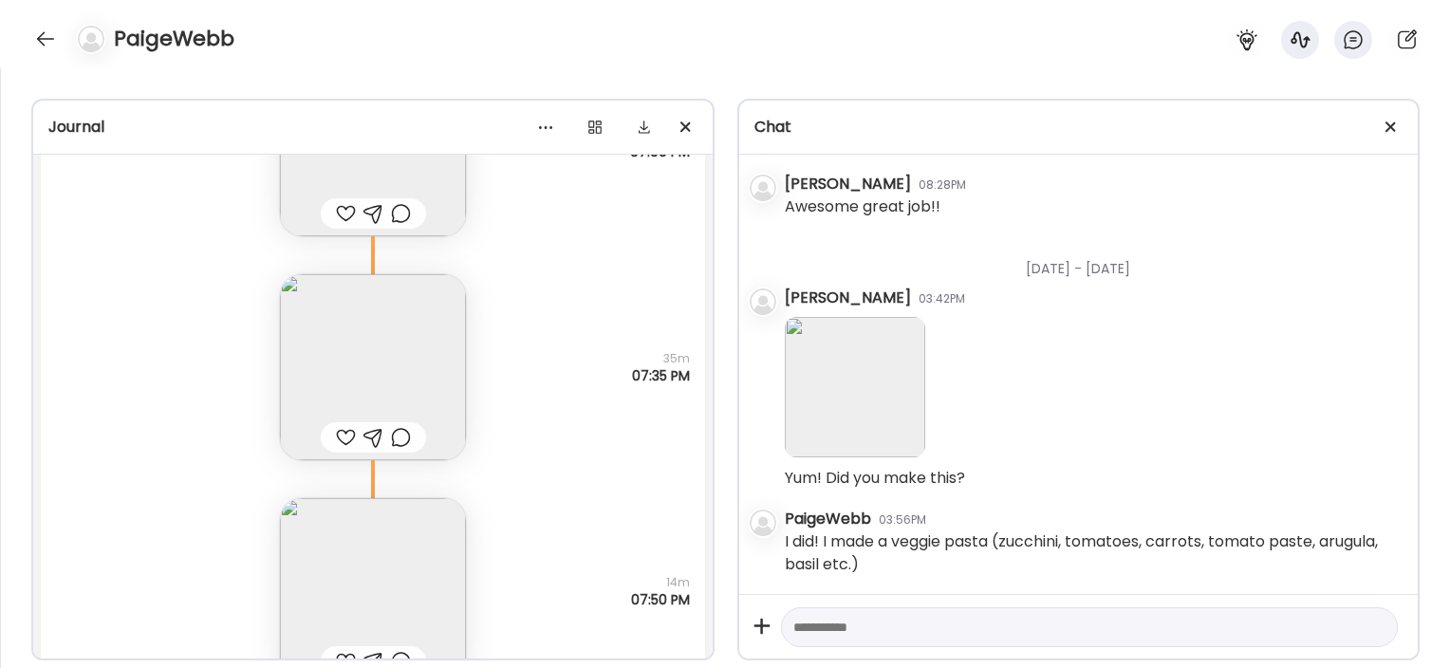
scroll to position [58326, 0]
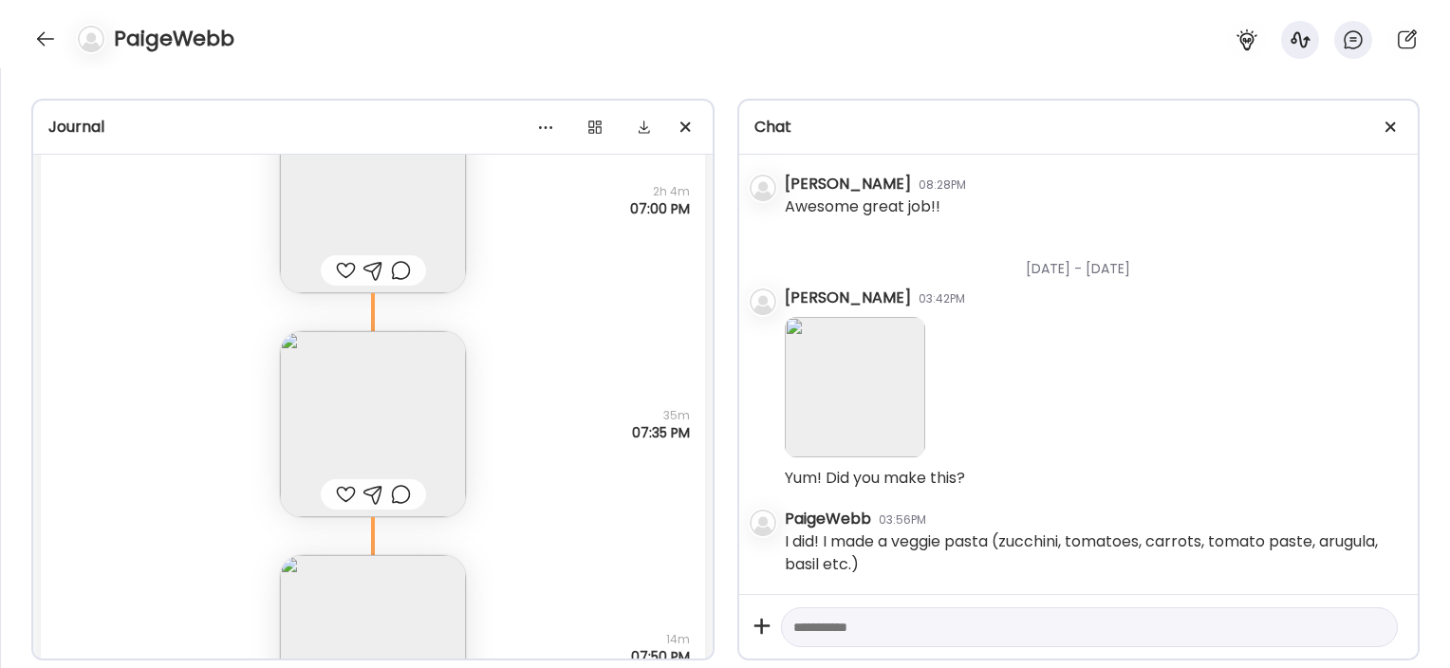
click at [386, 421] on img at bounding box center [373, 424] width 186 height 186
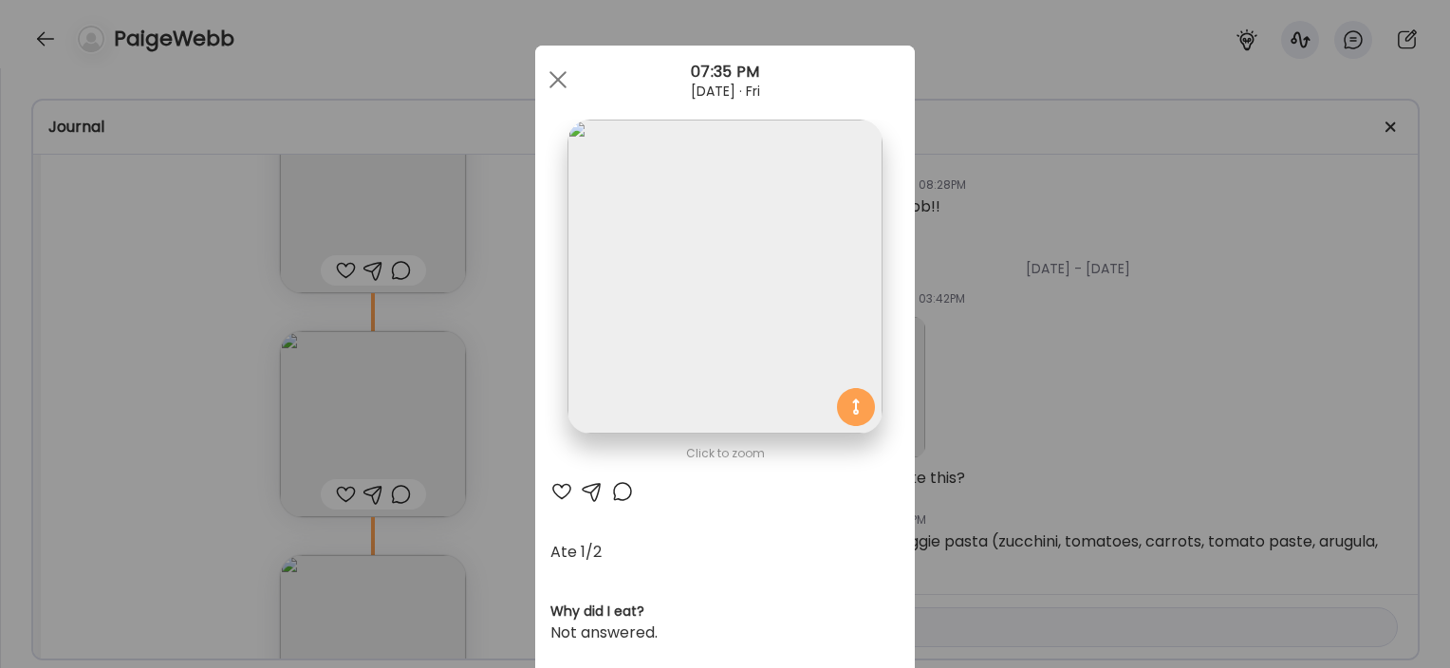
click at [493, 479] on div "Ate Coach Dashboard Wahoo! It’s official Take a moment to set up your Coach Pro…" at bounding box center [725, 334] width 1450 height 668
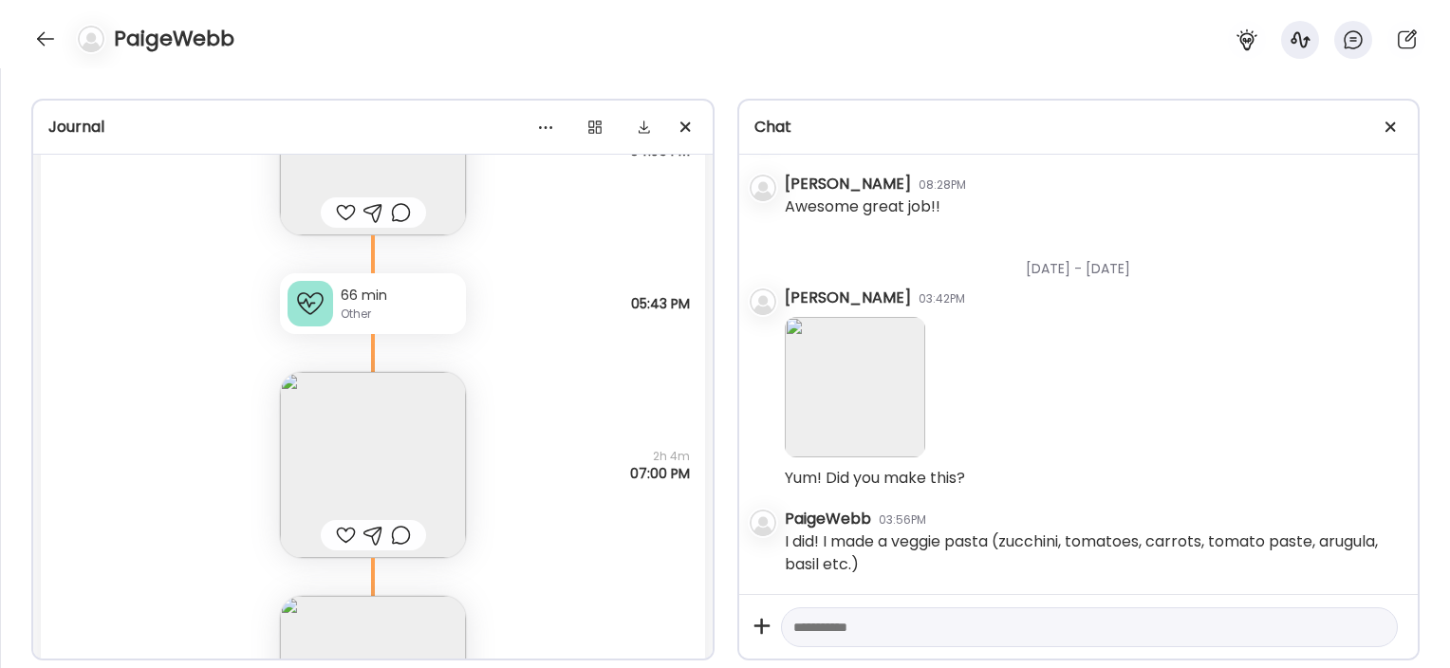
scroll to position [58063, 0]
click at [422, 422] on img at bounding box center [373, 464] width 186 height 186
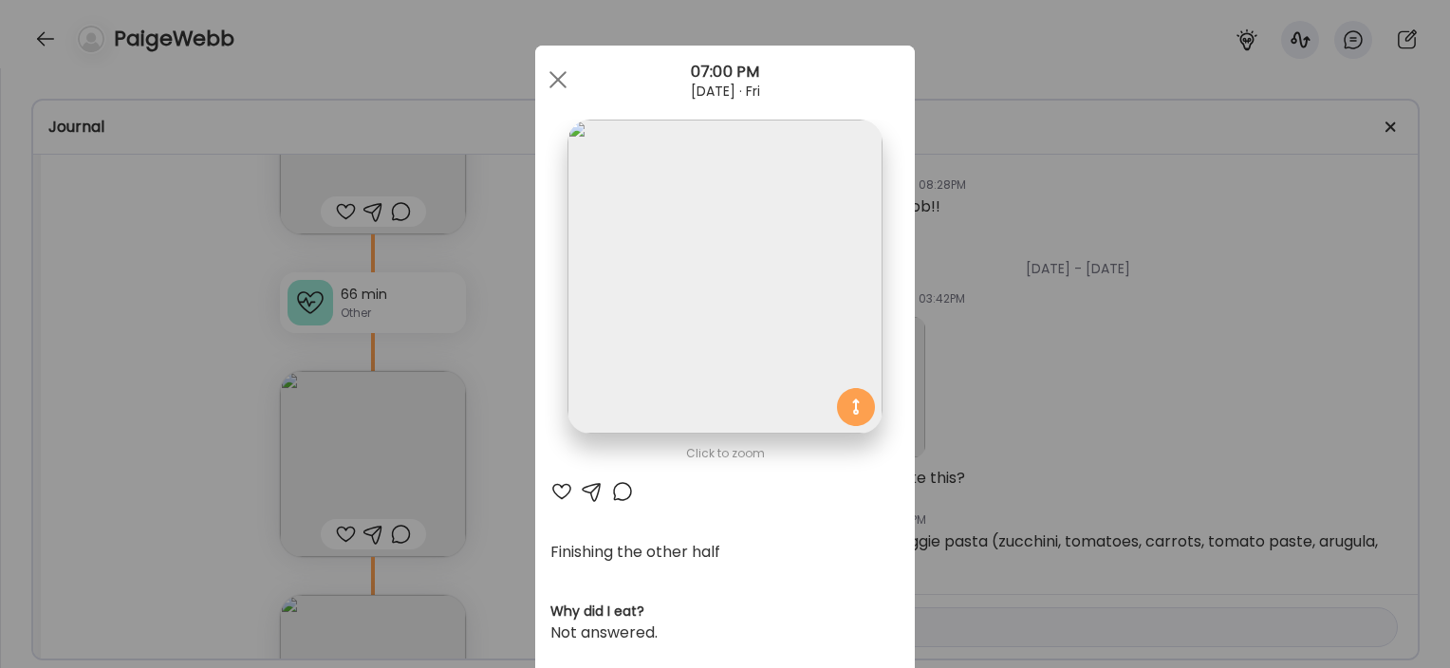
click at [483, 440] on div "Ate Coach Dashboard Wahoo! It’s official Take a moment to set up your Coach Pro…" at bounding box center [725, 334] width 1450 height 668
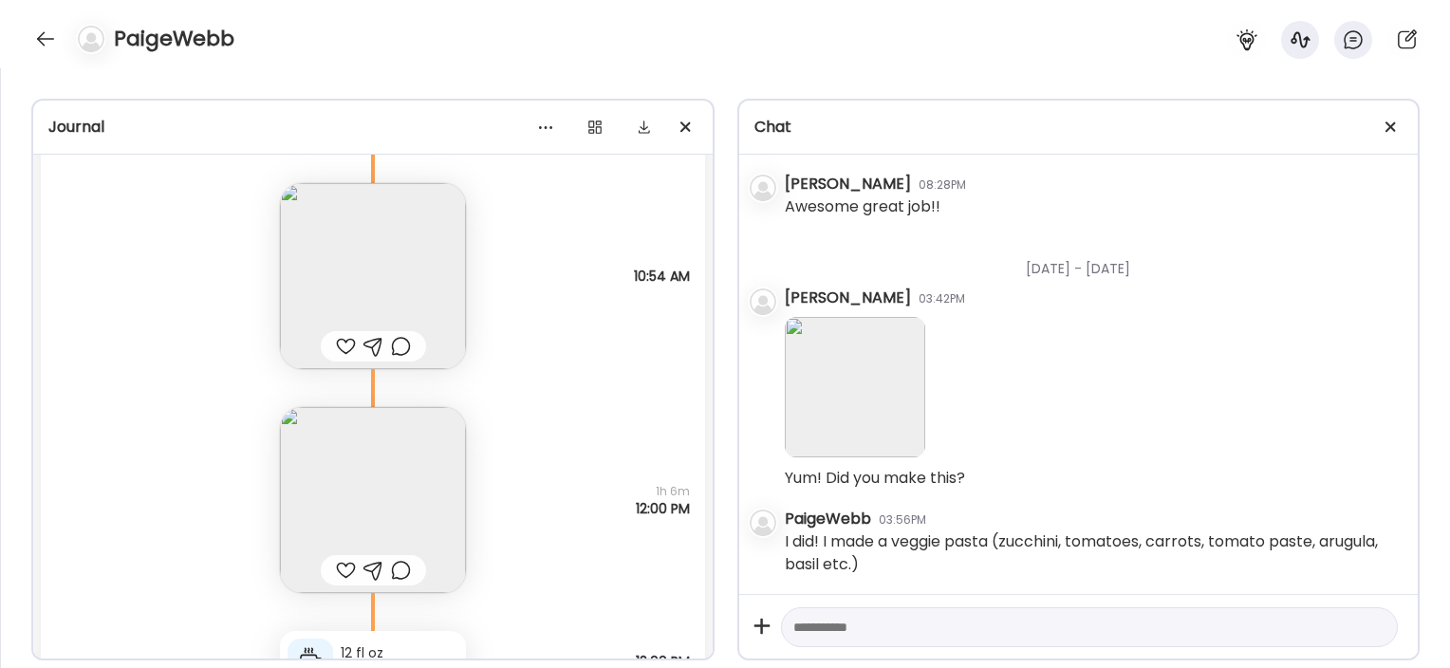
scroll to position [57282, 0]
click at [417, 490] on img at bounding box center [373, 500] width 186 height 186
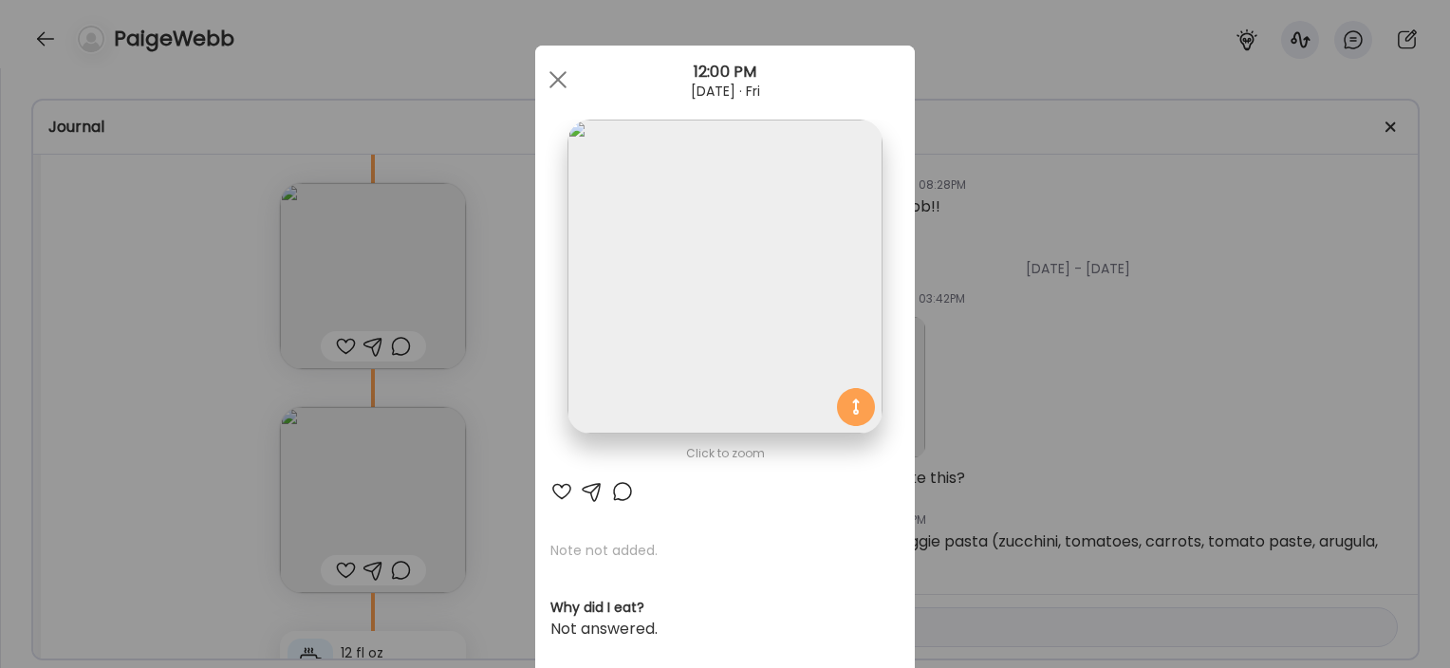
click at [526, 437] on div "Ate Coach Dashboard Wahoo! It’s official Take a moment to set up your Coach Pro…" at bounding box center [725, 334] width 1450 height 668
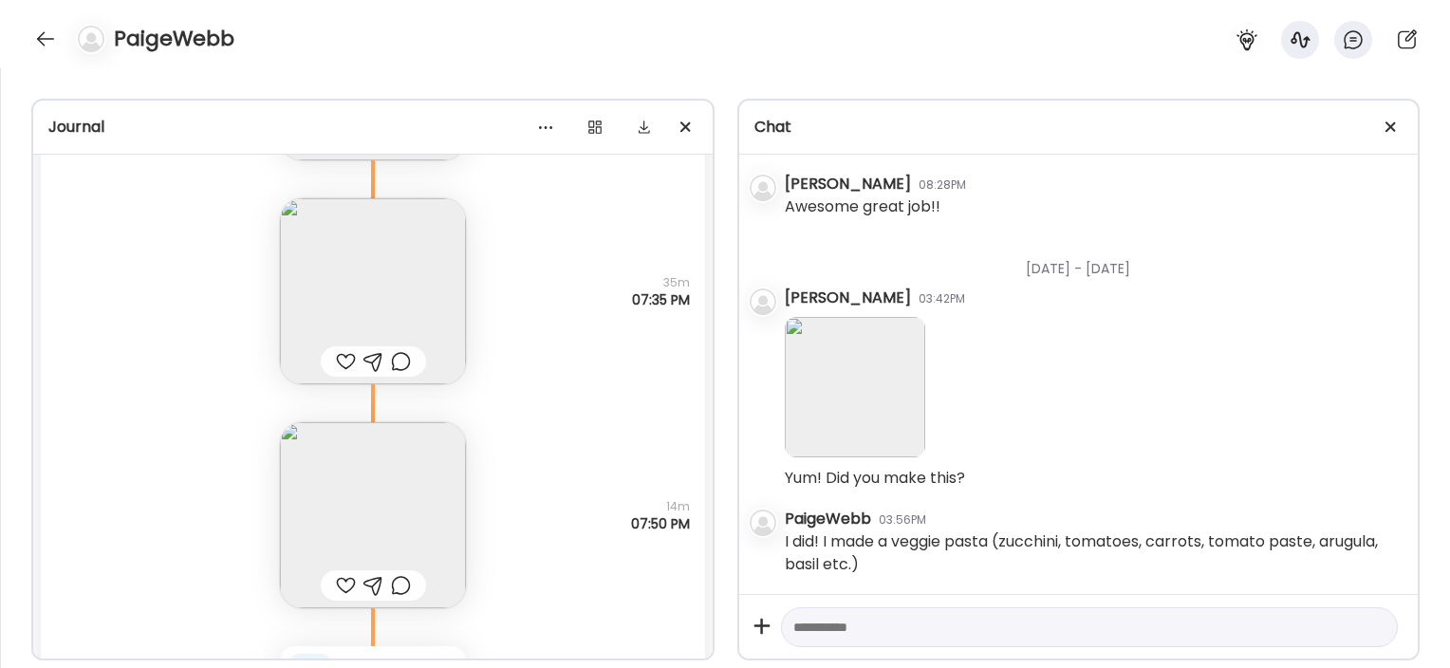
scroll to position [58457, 0]
click at [46, 40] on div at bounding box center [45, 39] width 30 height 30
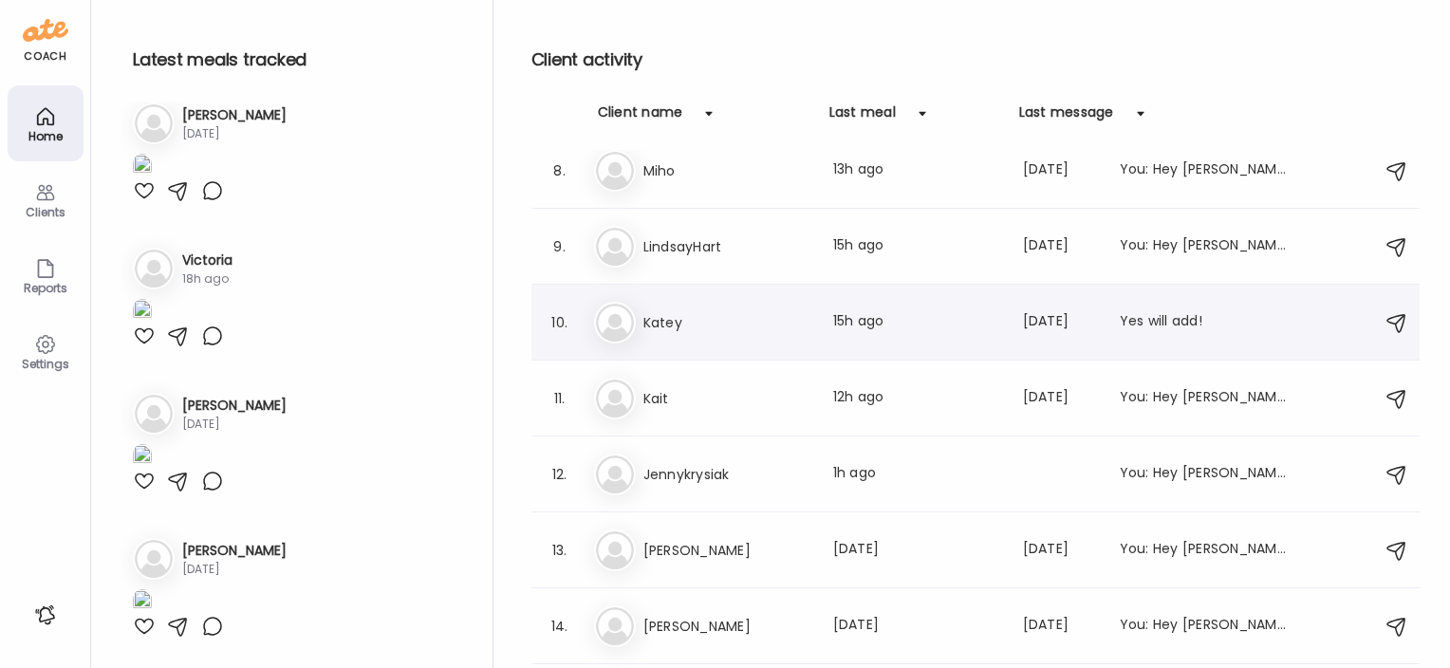
scroll to position [406, 0]
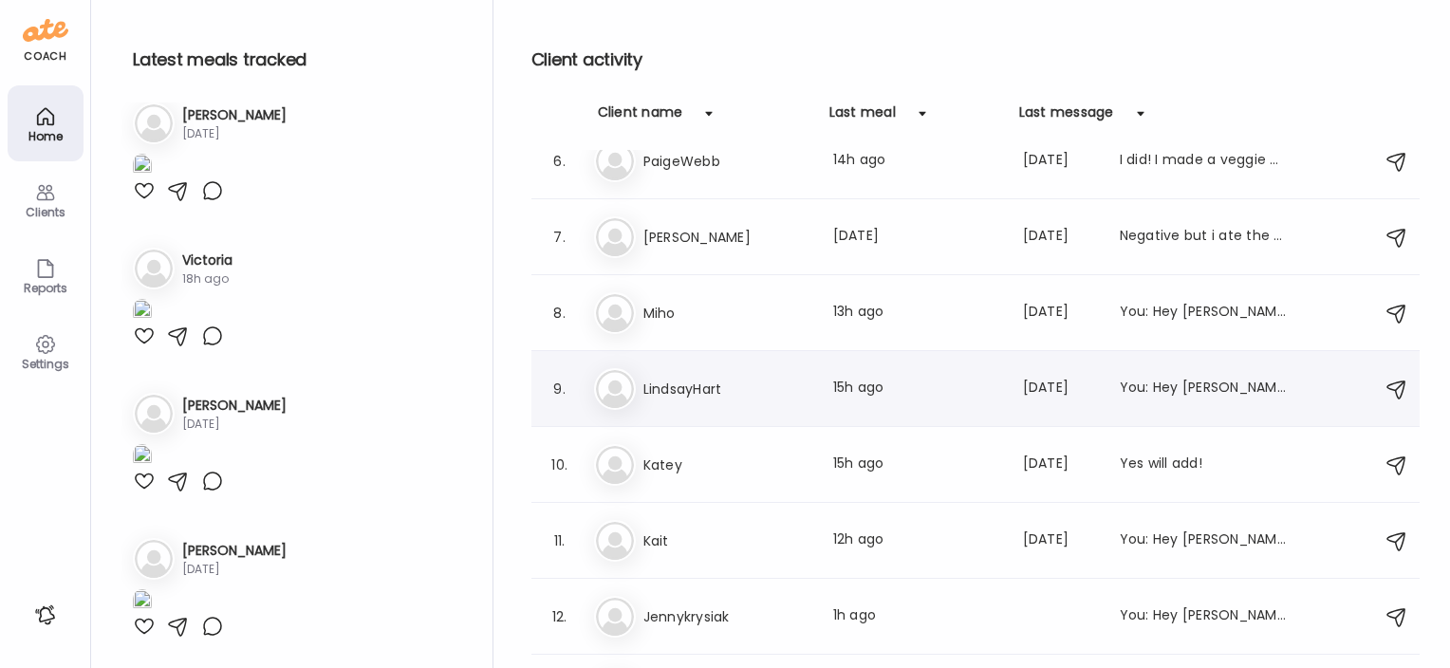
click at [694, 392] on h3 "LindsayHart" at bounding box center [726, 389] width 167 height 23
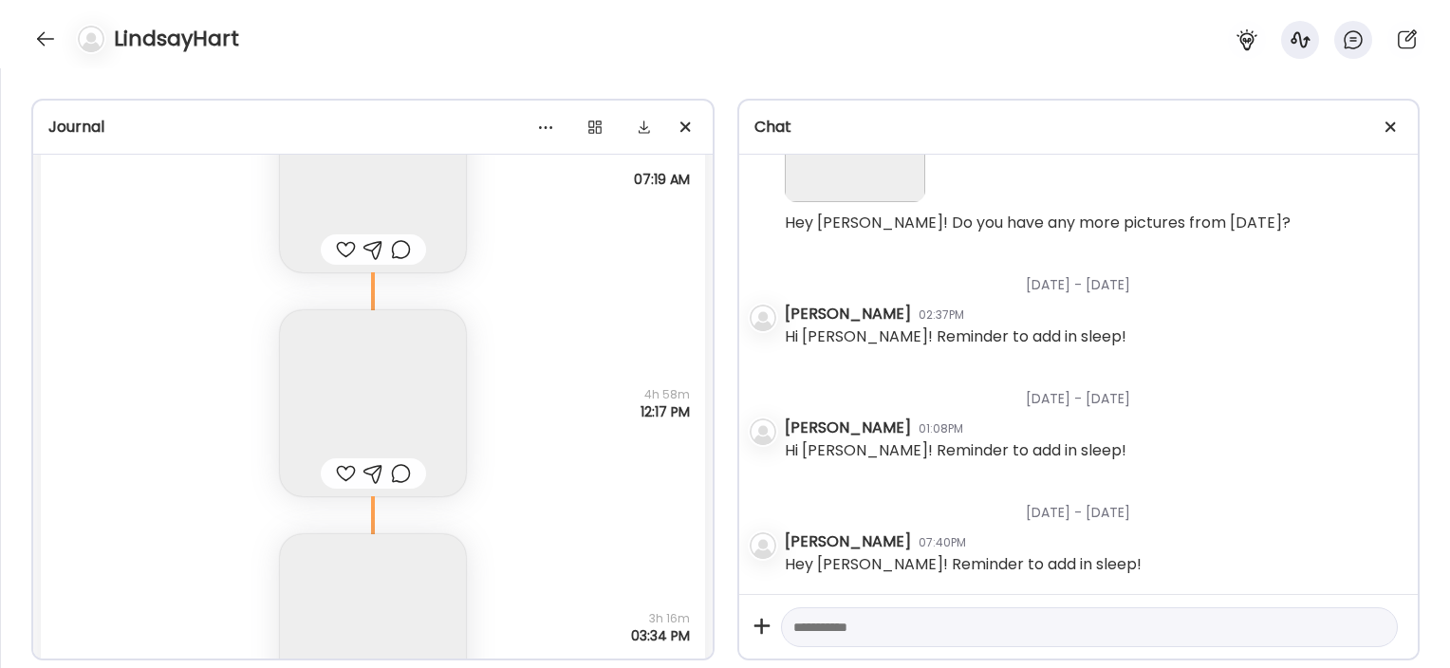
scroll to position [53731, 0]
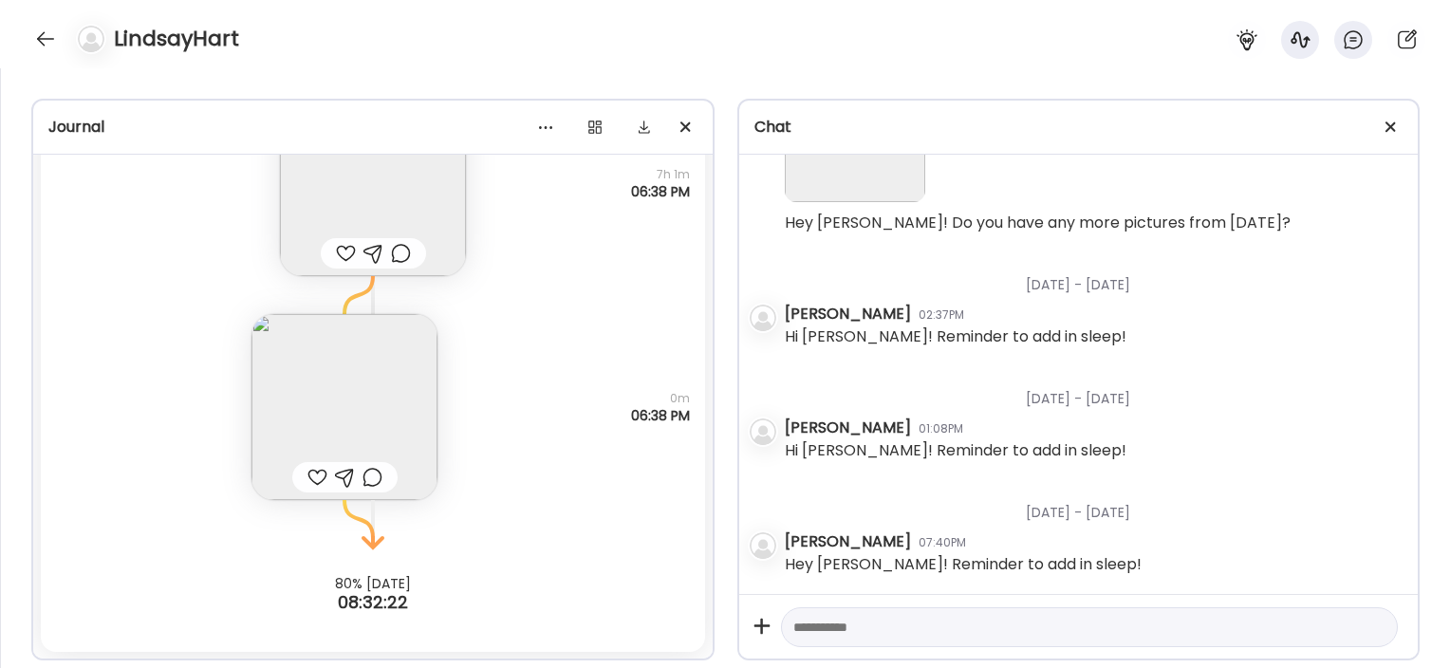
click at [369, 359] on img at bounding box center [344, 407] width 186 height 186
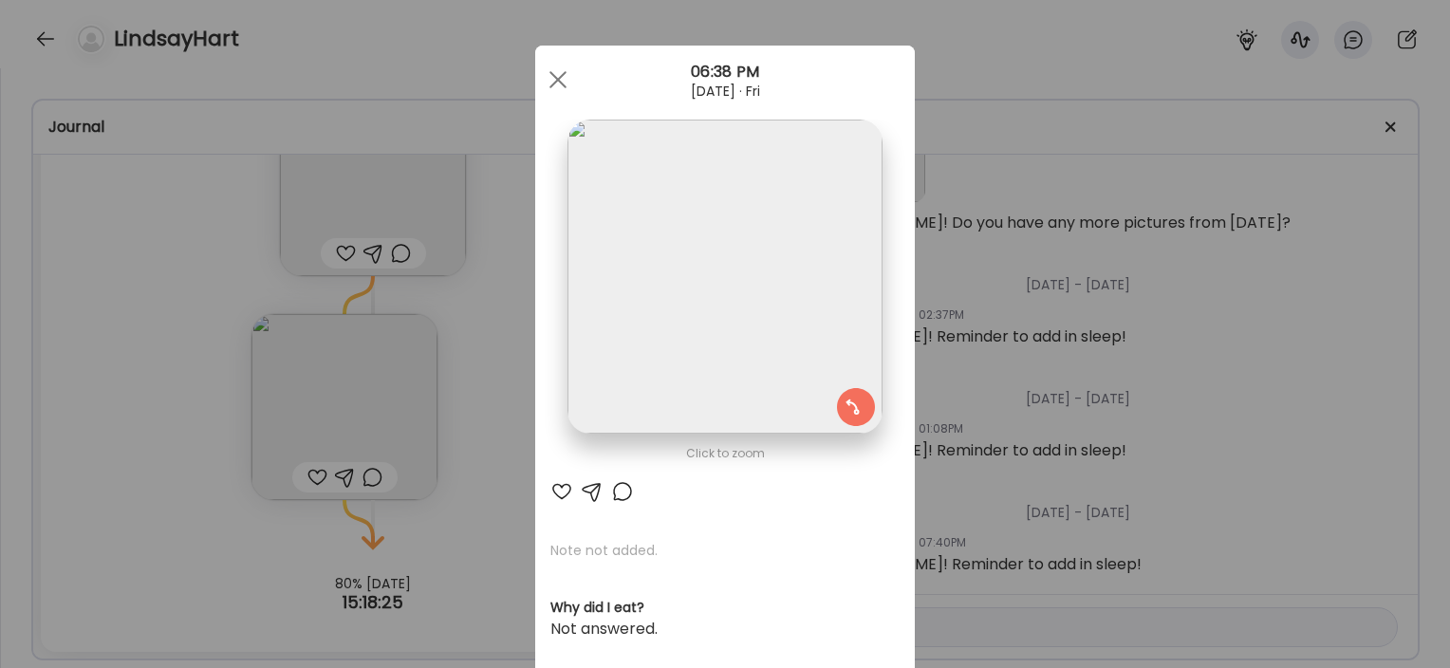
click at [493, 474] on div "Ate Coach Dashboard Wahoo! It’s official Take a moment to set up your Coach Pro…" at bounding box center [725, 334] width 1450 height 668
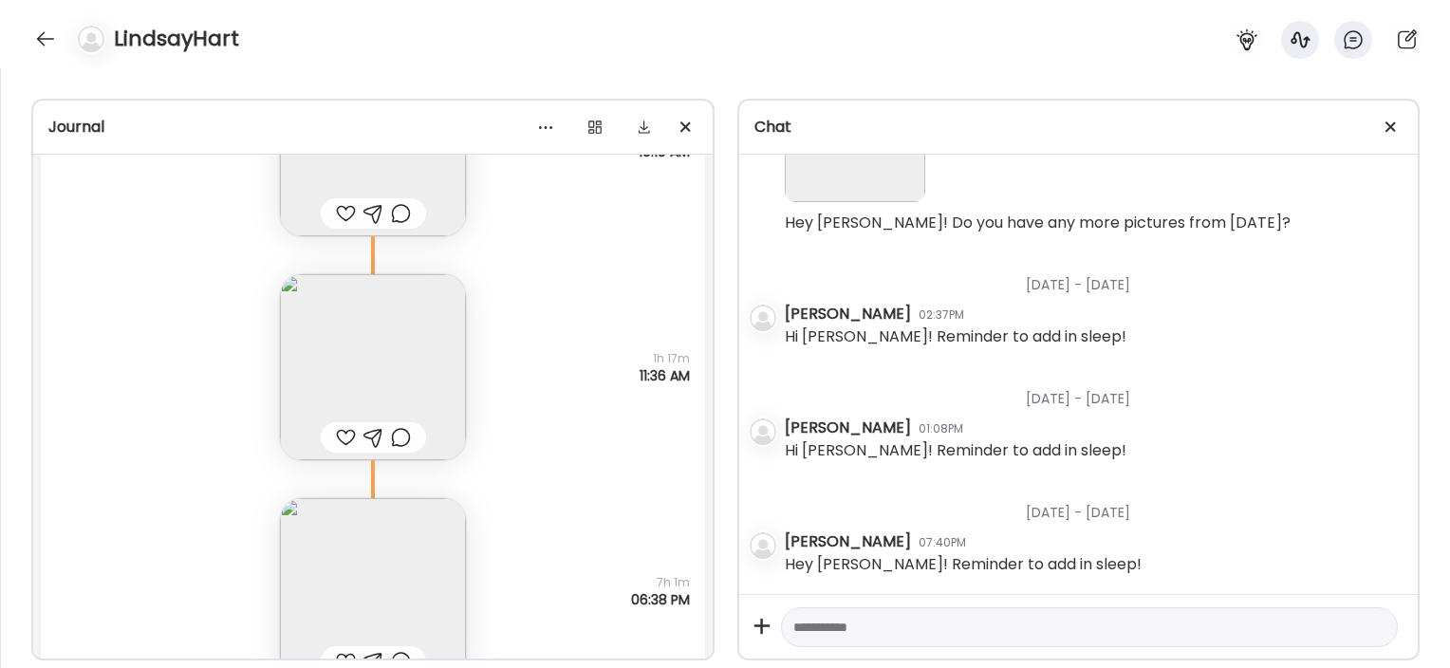
scroll to position [53324, 0]
click at [391, 409] on img at bounding box center [373, 366] width 186 height 186
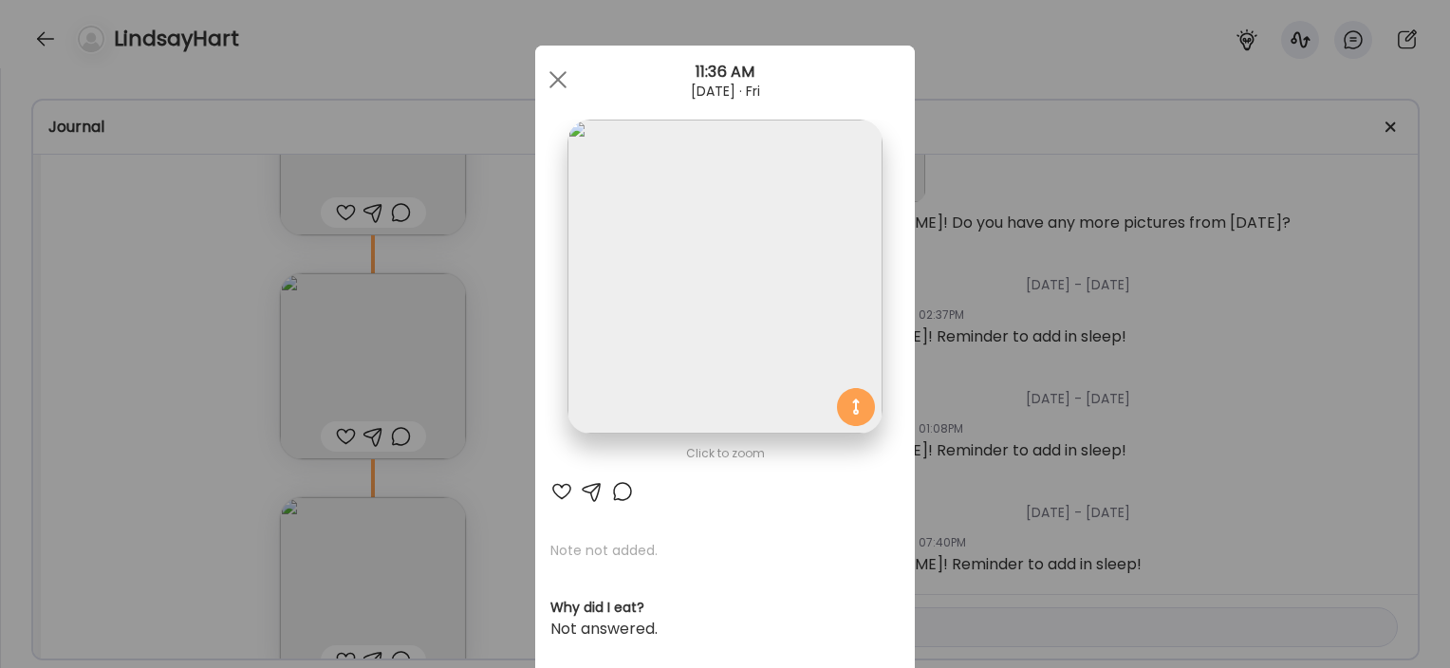
click at [491, 467] on div "Ate Coach Dashboard Wahoo! It’s official Take a moment to set up your Coach Pro…" at bounding box center [725, 334] width 1450 height 668
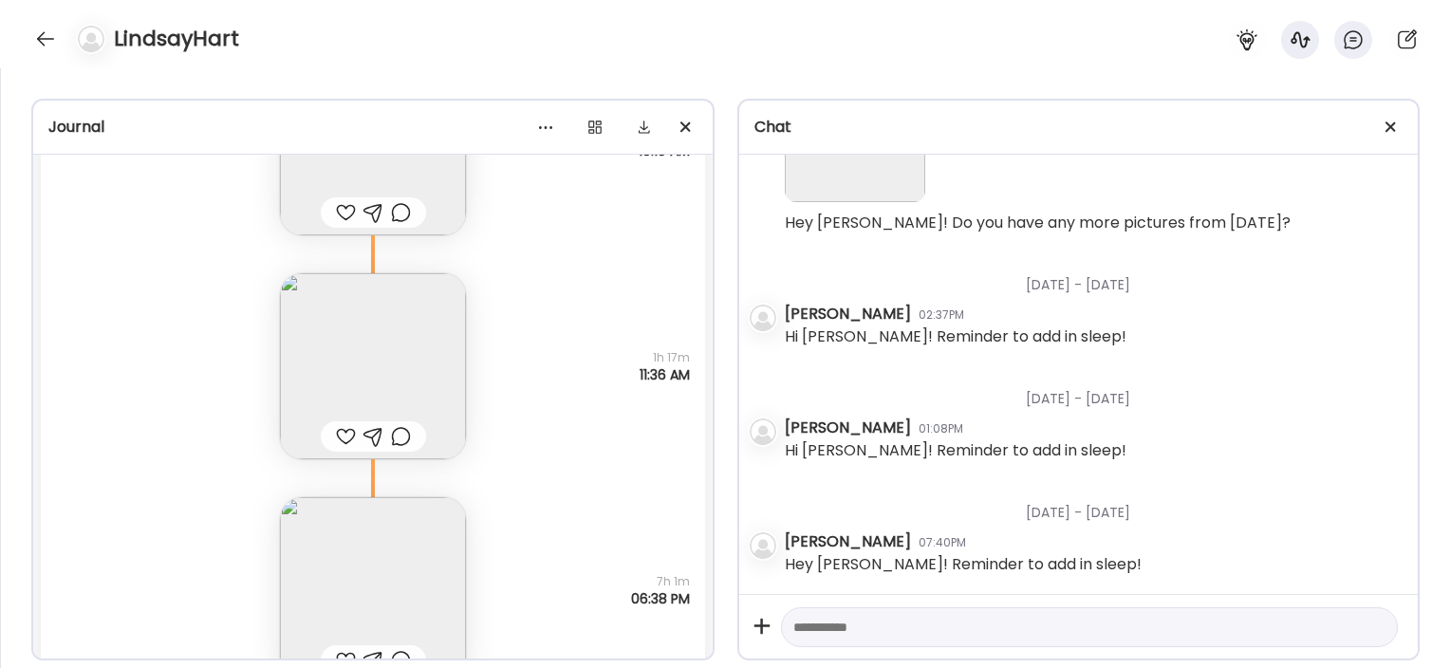
click at [379, 565] on img at bounding box center [373, 590] width 186 height 186
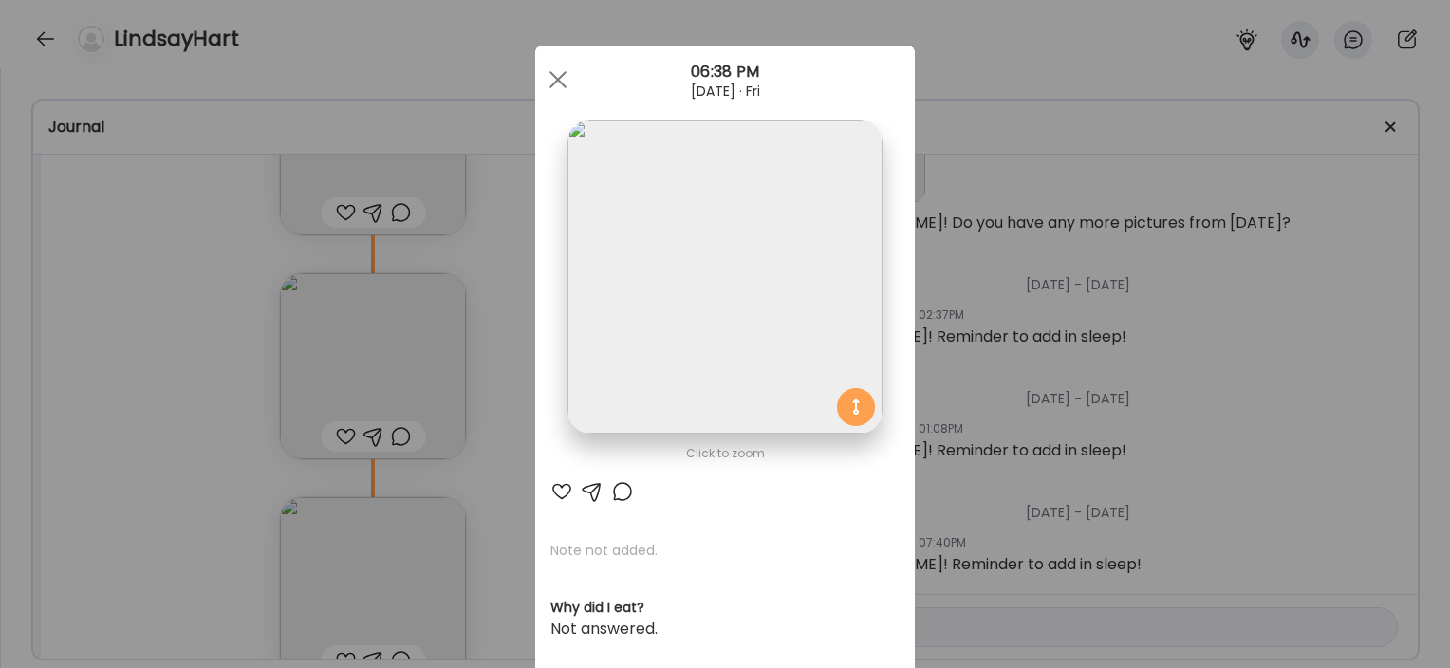
click at [497, 535] on div "Ate Coach Dashboard Wahoo! It’s official Take a moment to set up your Coach Pro…" at bounding box center [725, 334] width 1450 height 668
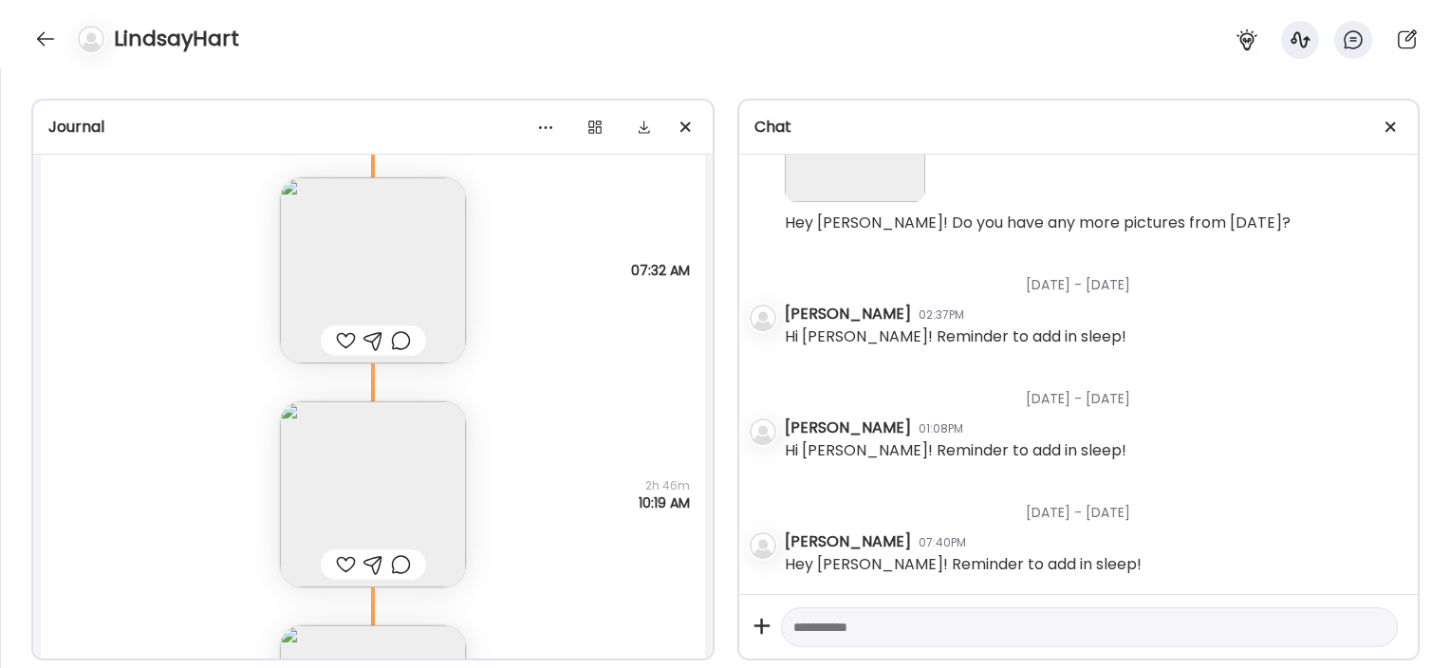
scroll to position [53050, 0]
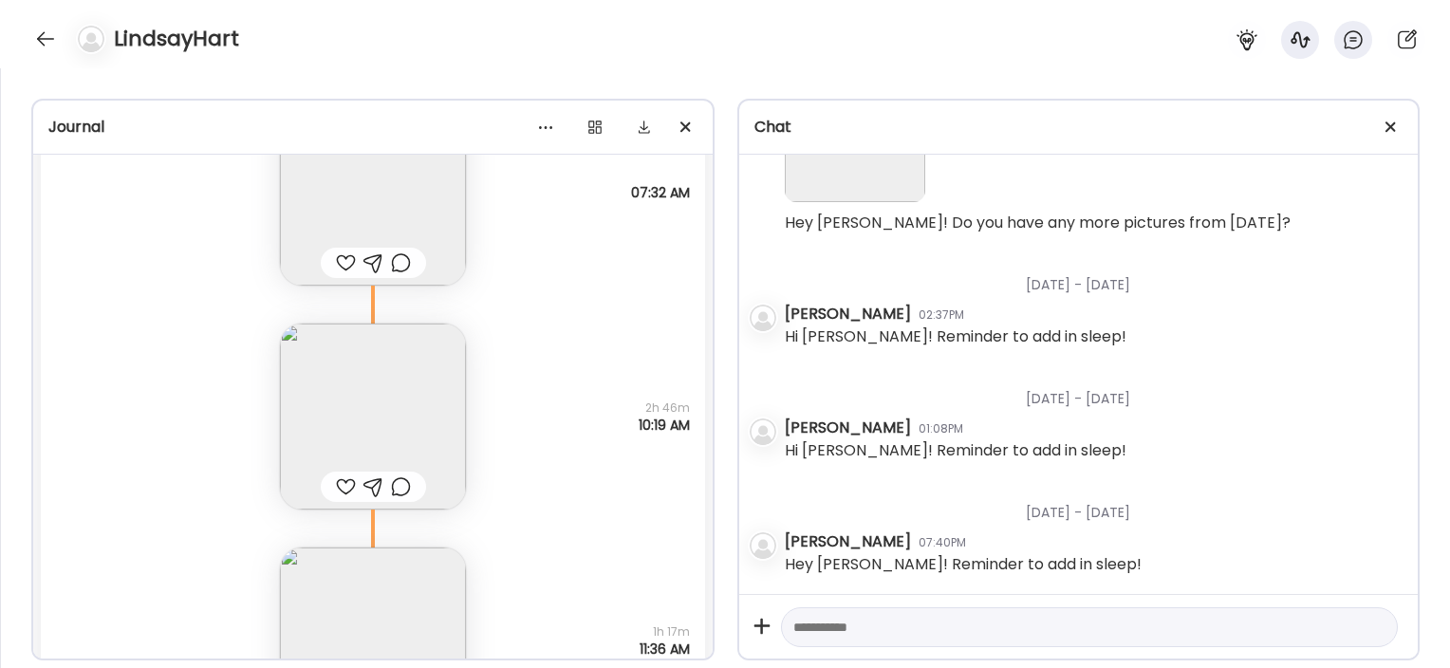
click at [430, 371] on img at bounding box center [373, 417] width 186 height 186
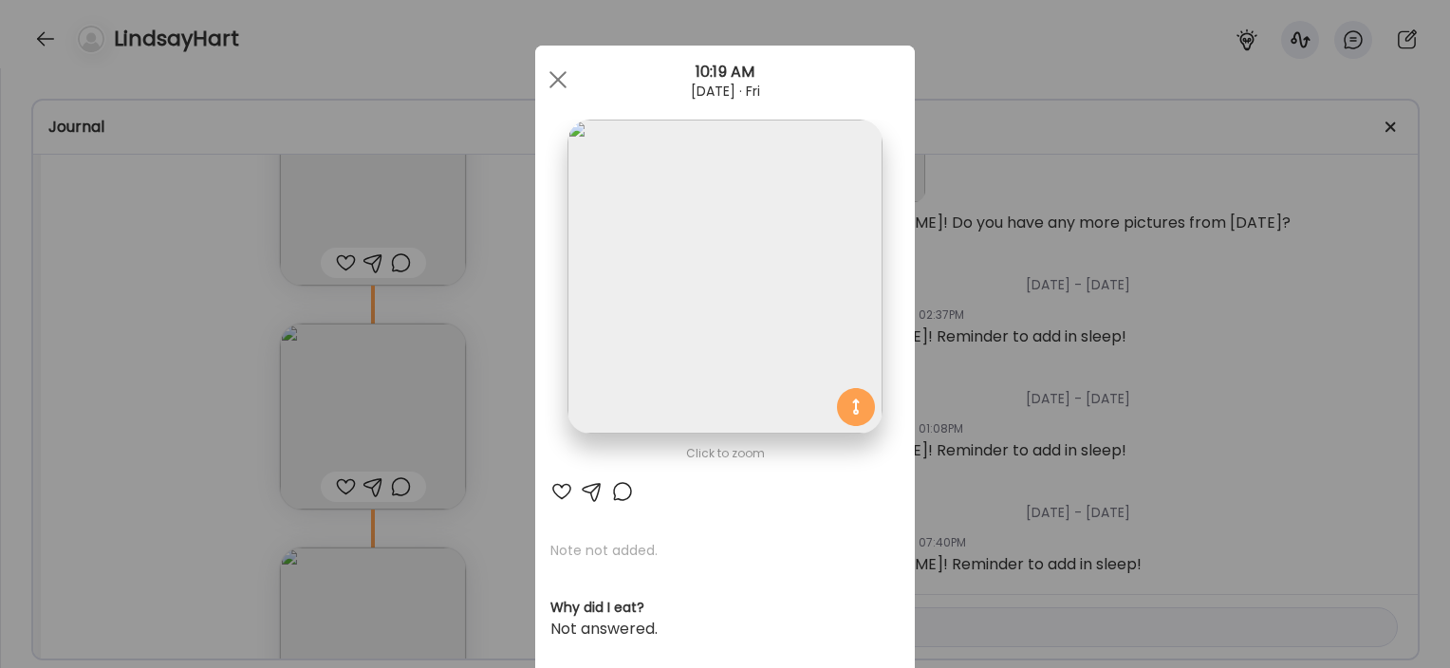
click at [509, 425] on div "Ate Coach Dashboard Wahoo! It’s official Take a moment to set up your Coach Pro…" at bounding box center [725, 334] width 1450 height 668
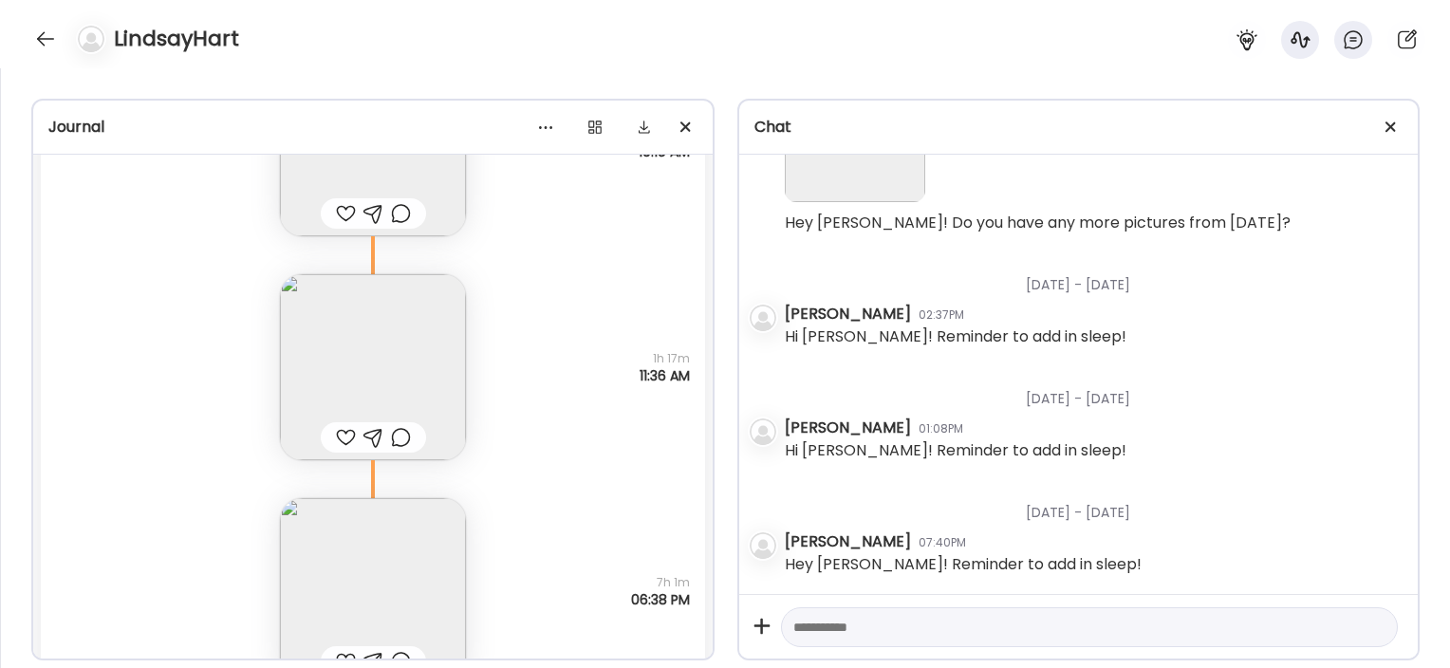
scroll to position [53636, 0]
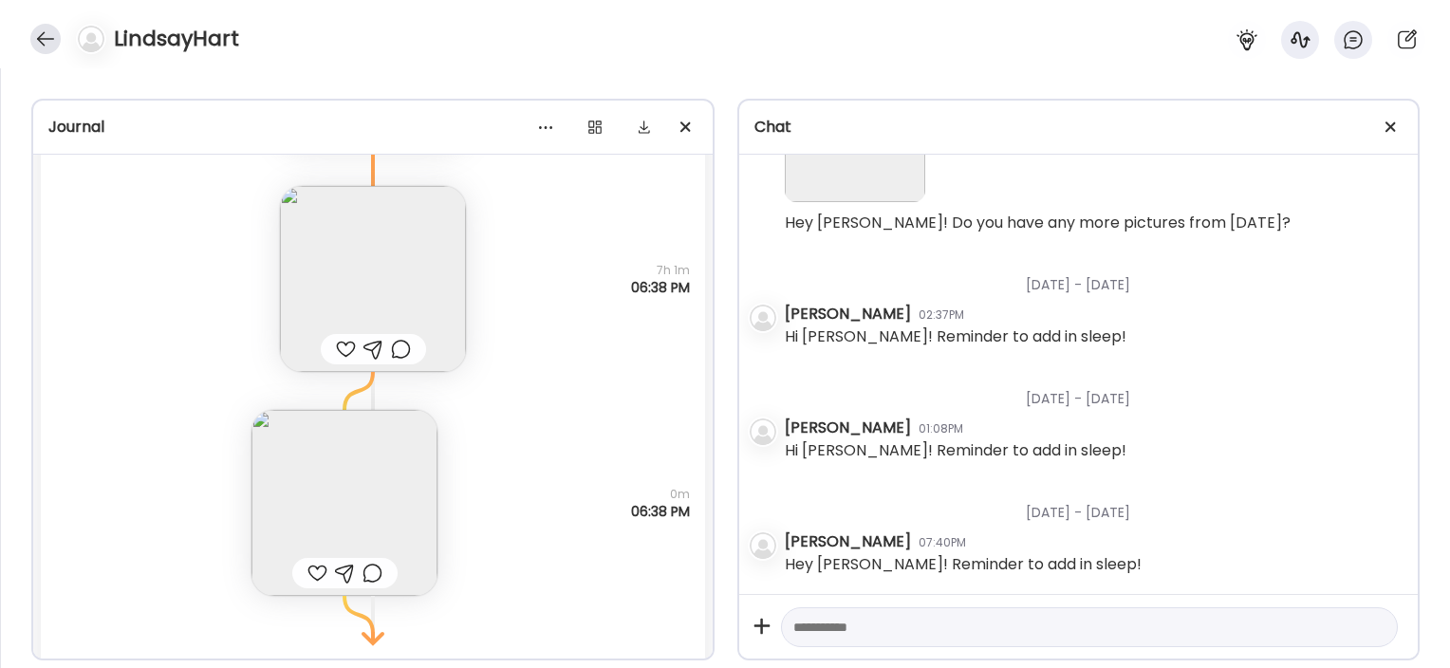
click at [39, 52] on div at bounding box center [45, 39] width 30 height 30
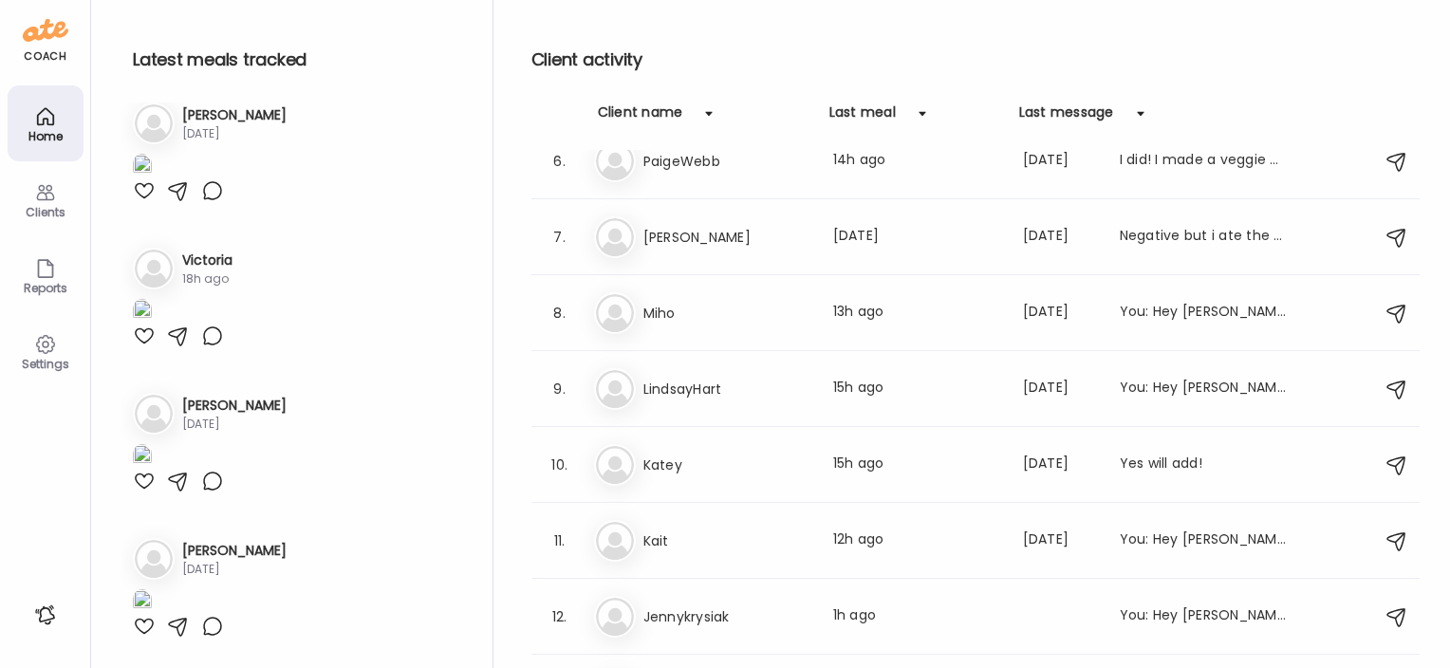
scroll to position [4024, 0]
